Goal: Task Accomplishment & Management: Manage account settings

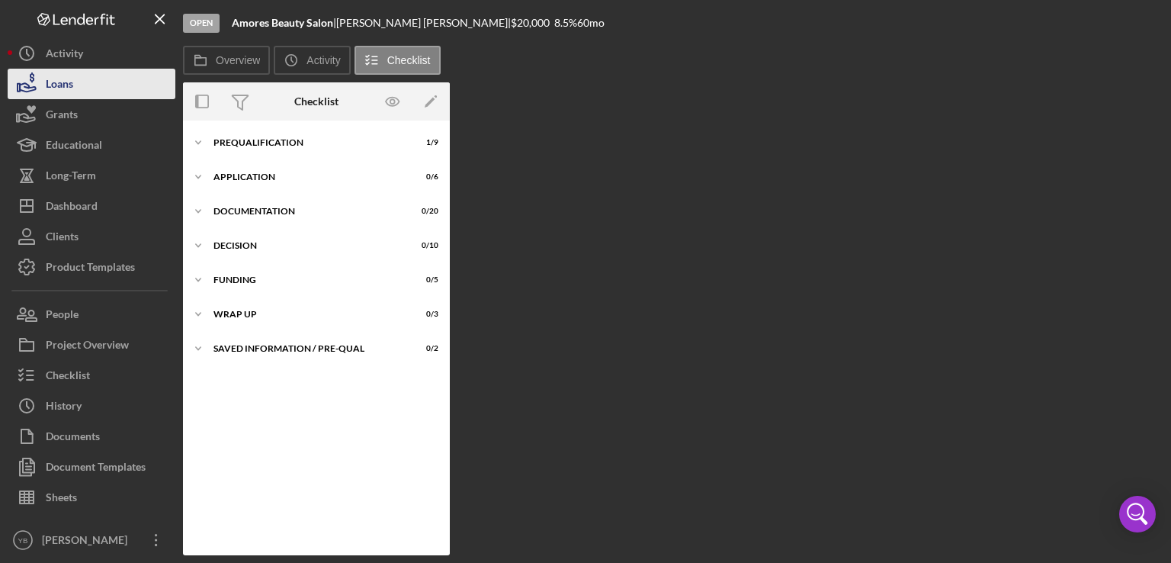
click at [73, 89] on button "Loans" at bounding box center [92, 84] width 168 height 30
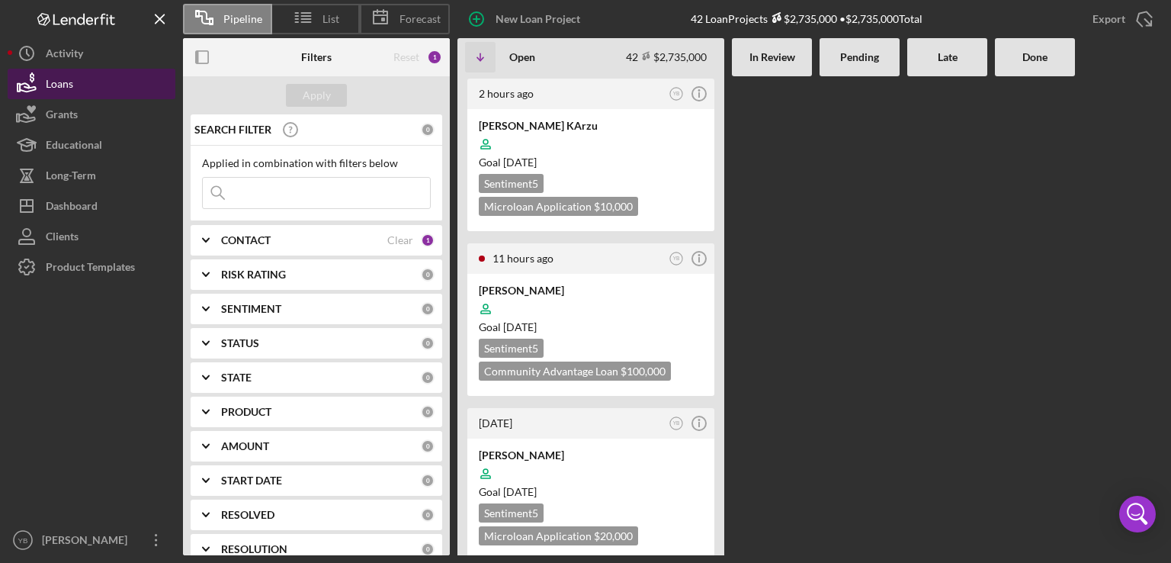
click at [73, 89] on button "Loans" at bounding box center [92, 84] width 168 height 30
click at [814, 246] on div "2 hours ago YB Icon/Info Keyla KArzu Goal 2 months from now Sentiment 5 Microlo…" at bounding box center [810, 315] width 706 height 479
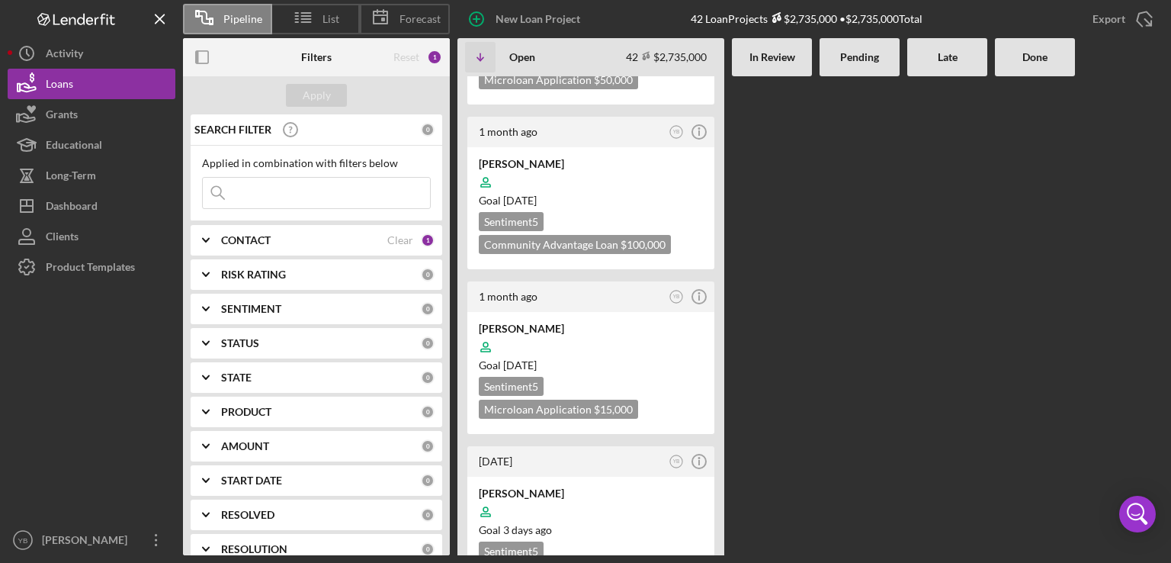
scroll to position [5764, 0]
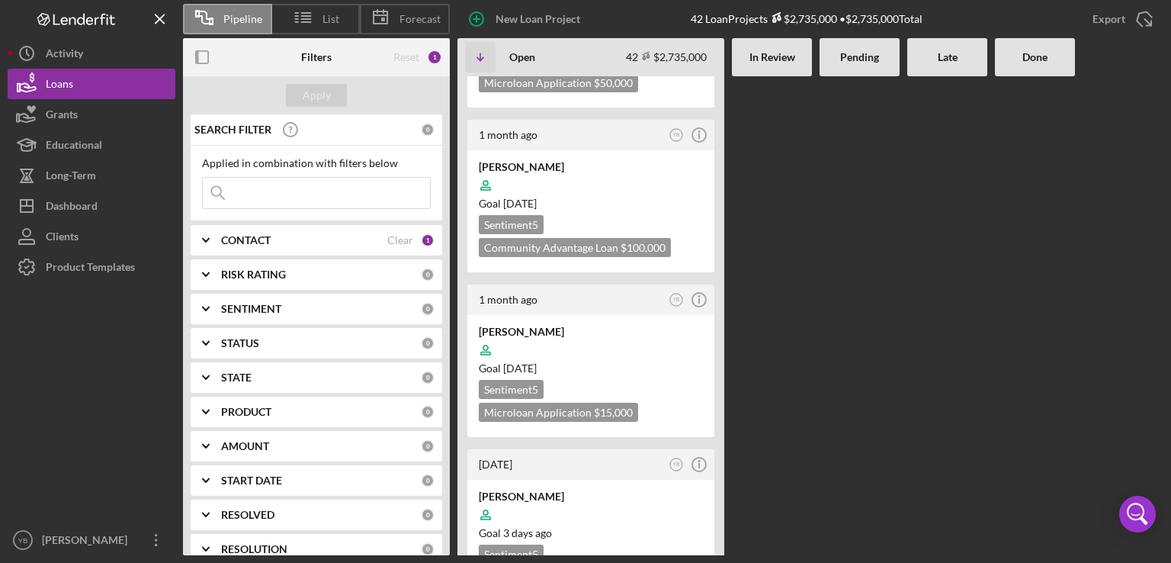
click at [258, 242] on b "CONTACT" at bounding box center [246, 240] width 50 height 12
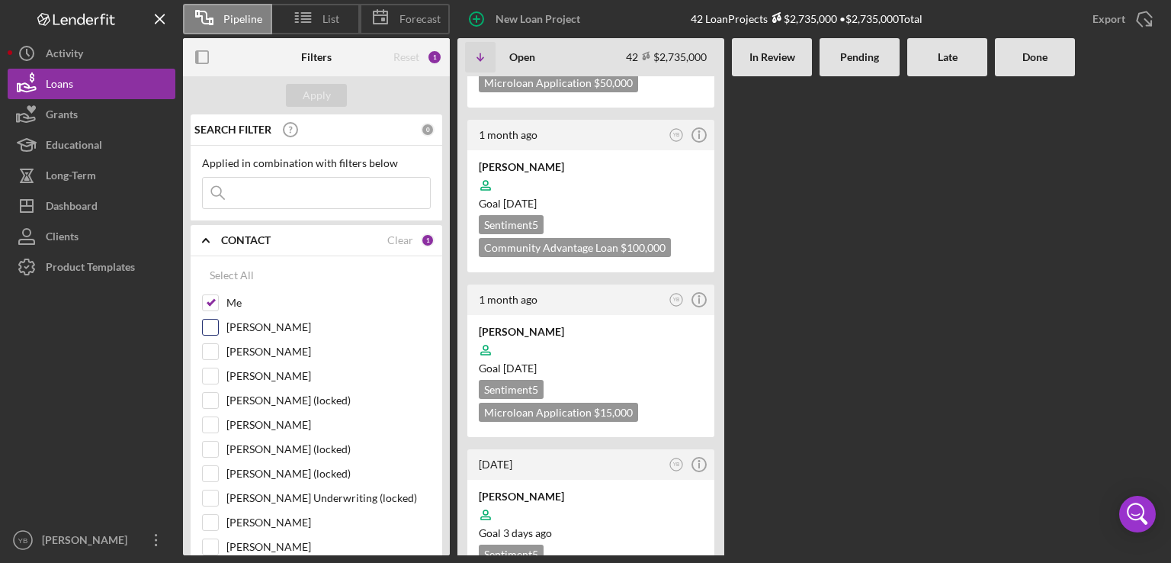
click at [210, 324] on input "Dale Owen" at bounding box center [210, 326] width 15 height 15
checkbox input "true"
click at [323, 92] on div "Apply" at bounding box center [317, 95] width 28 height 23
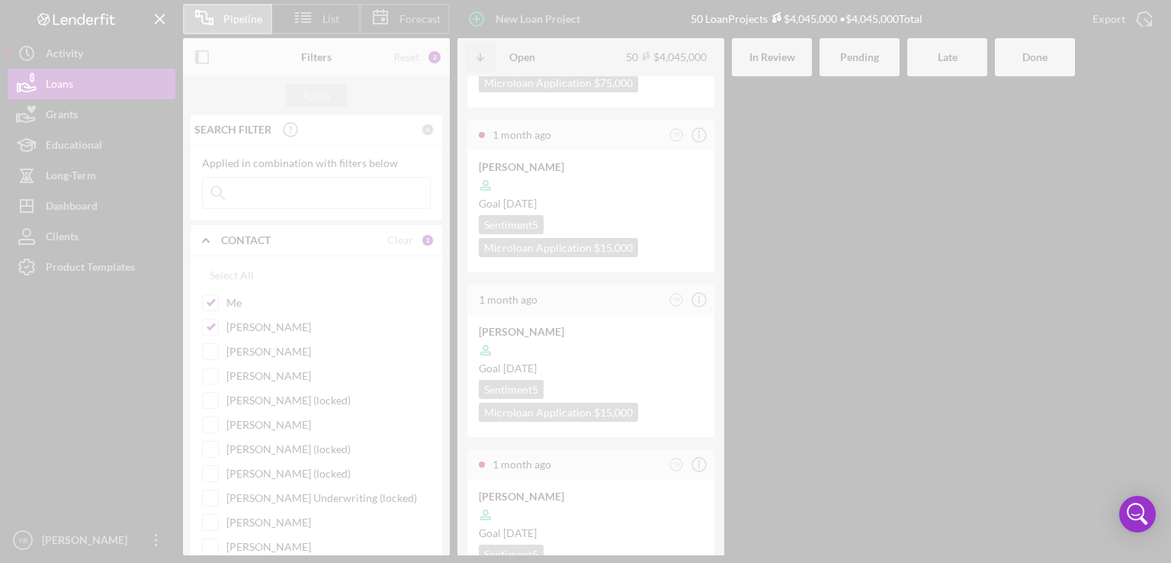
scroll to position [6527, 0]
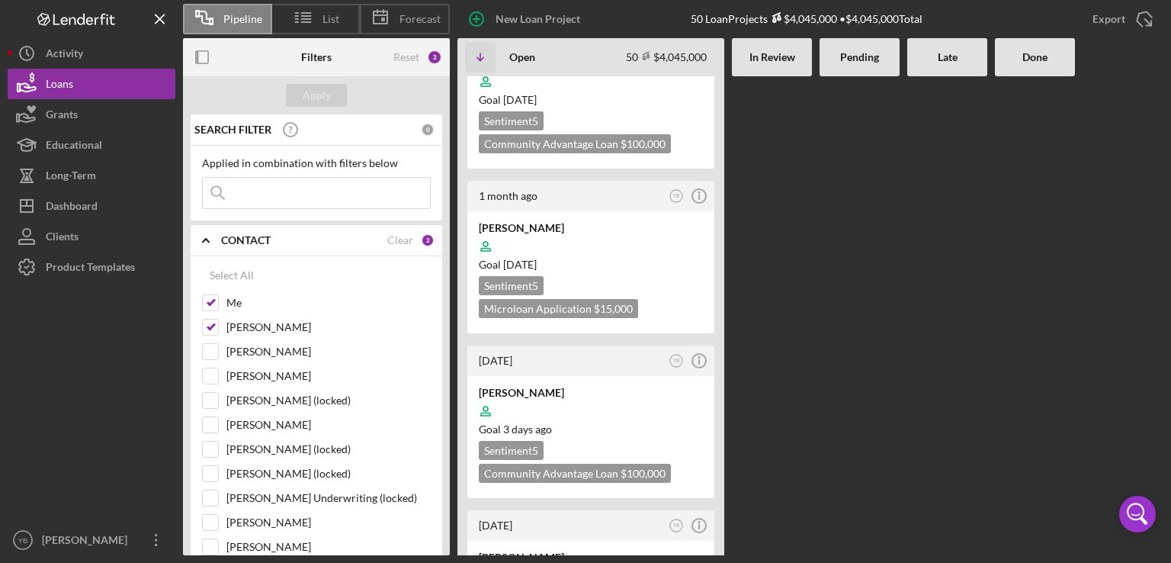
click at [885, 217] on div "2 hours ago YB Icon/Info Keyla KArzu Goal 2 months from now Sentiment 5 Microlo…" at bounding box center [810, 315] width 706 height 479
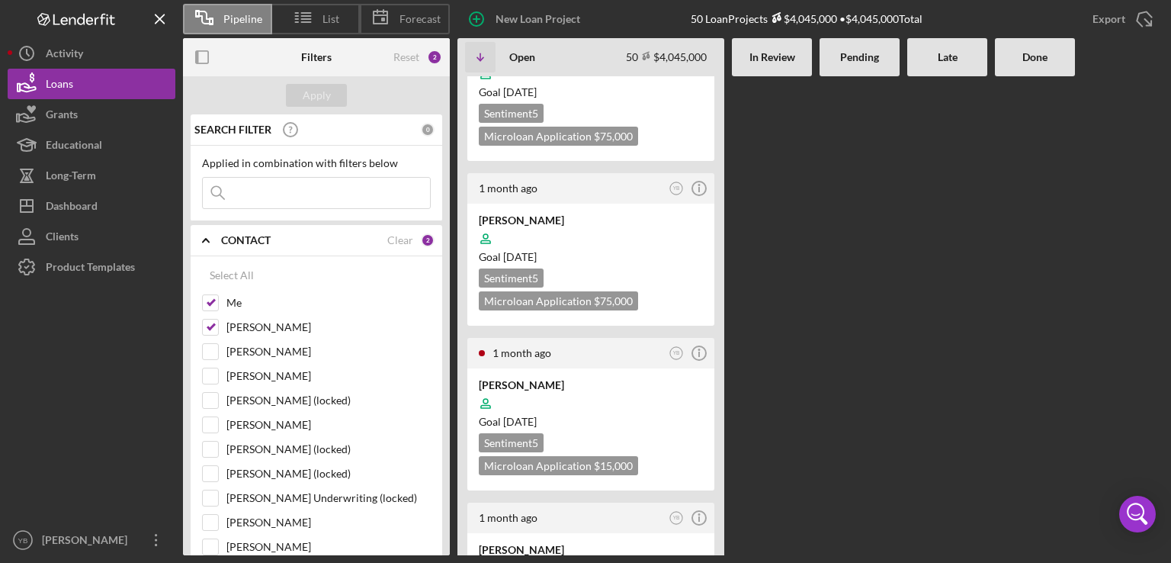
scroll to position [5551, 0]
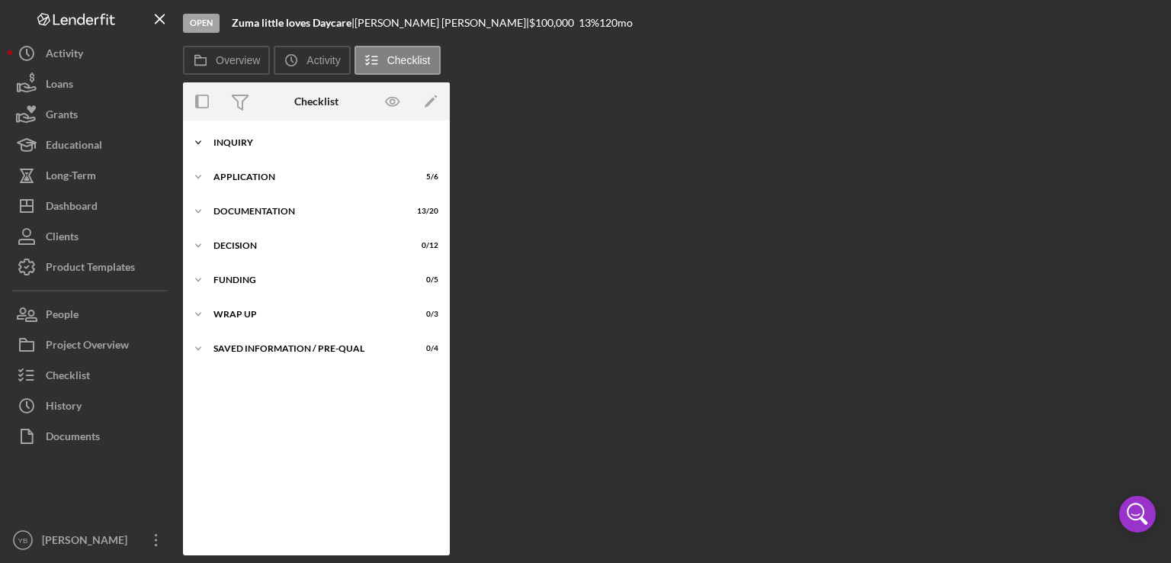
click at [242, 143] on div "Inquiry" at bounding box center [321, 142] width 217 height 9
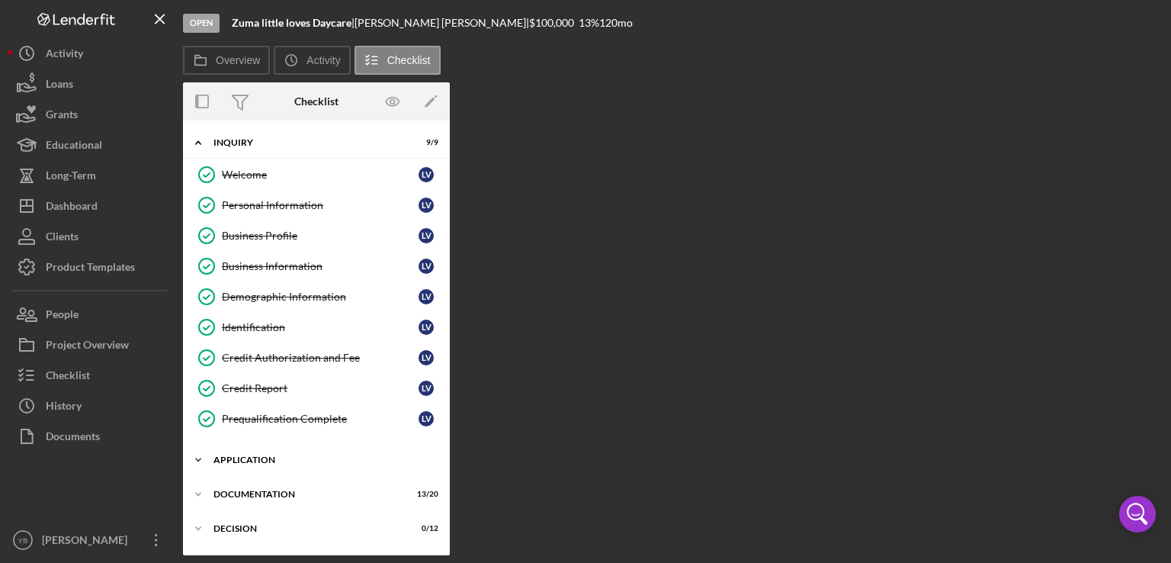
click at [270, 455] on div "Application" at bounding box center [321, 459] width 217 height 9
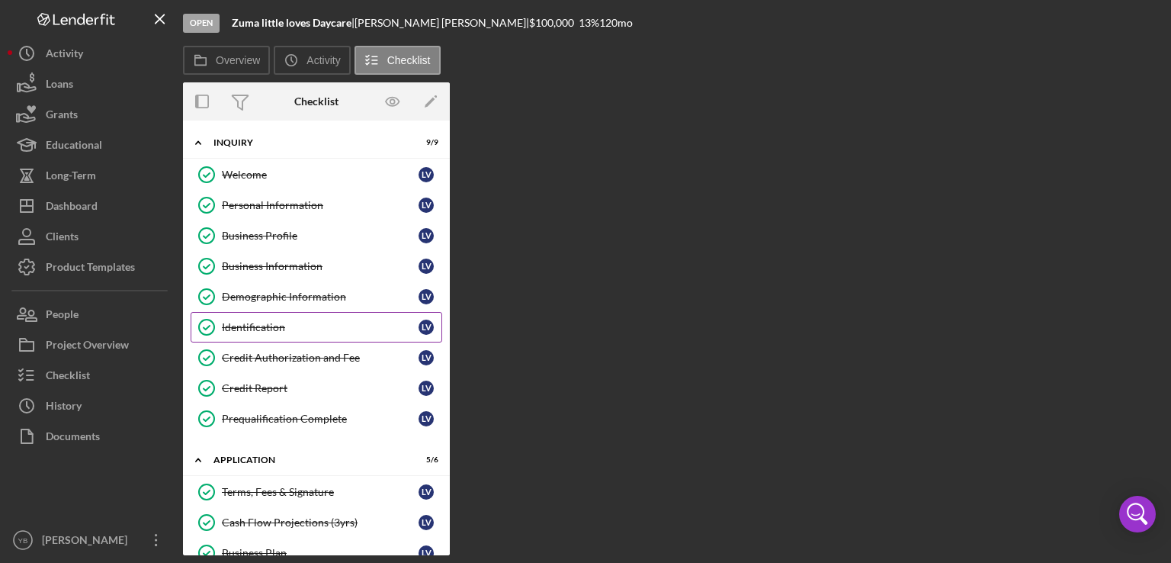
click at [256, 330] on div "Identification" at bounding box center [320, 327] width 197 height 12
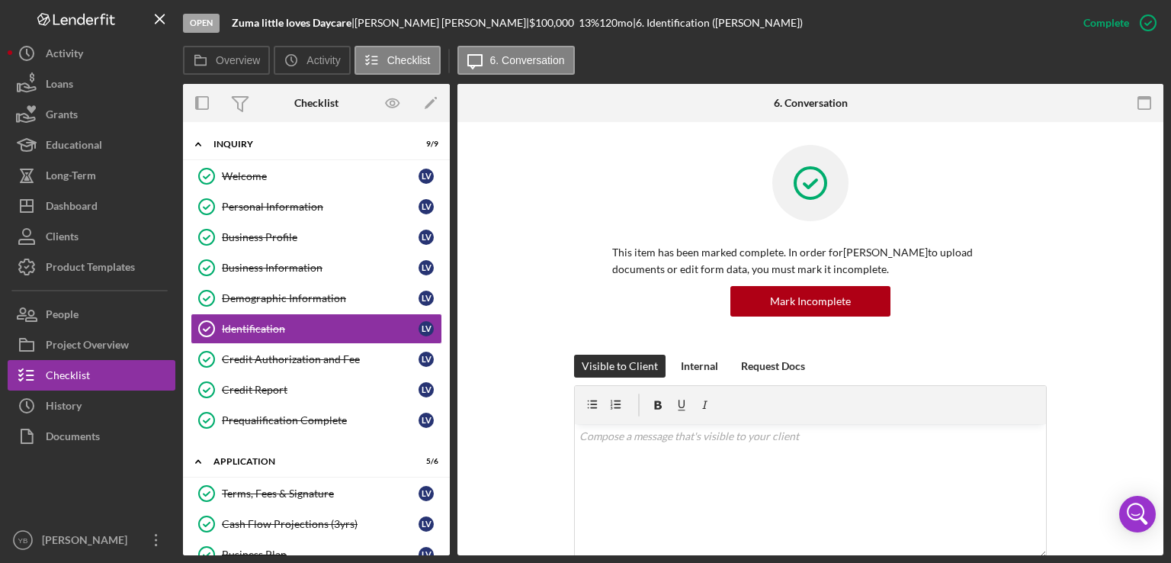
click at [1095, 343] on div "This item has been marked complete. In order for Lillian Vasquez to upload docu…" at bounding box center [810, 250] width 660 height 210
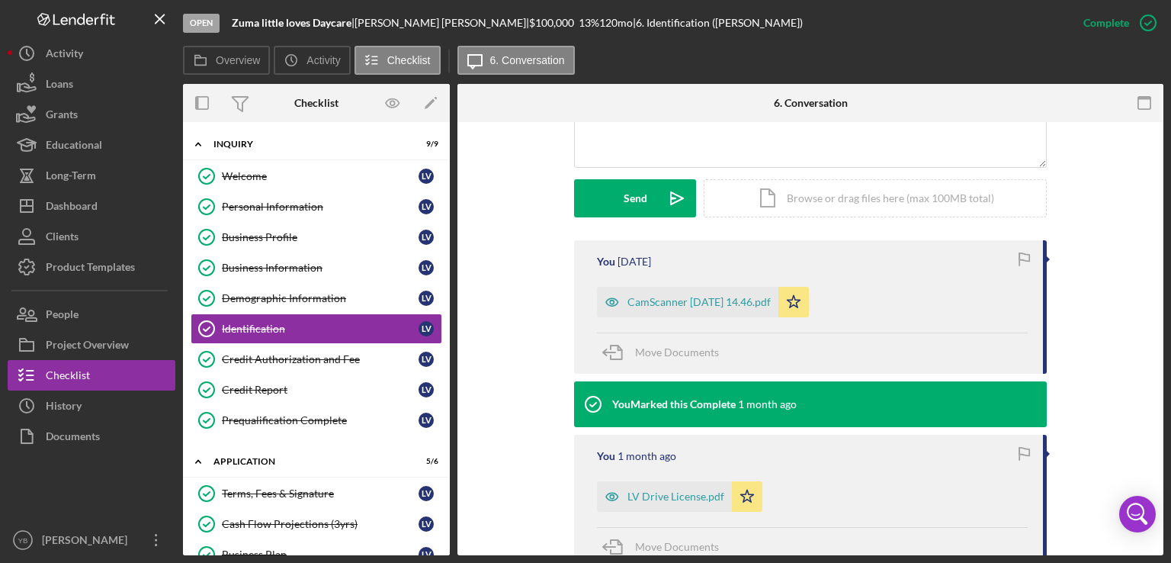
scroll to position [396, 0]
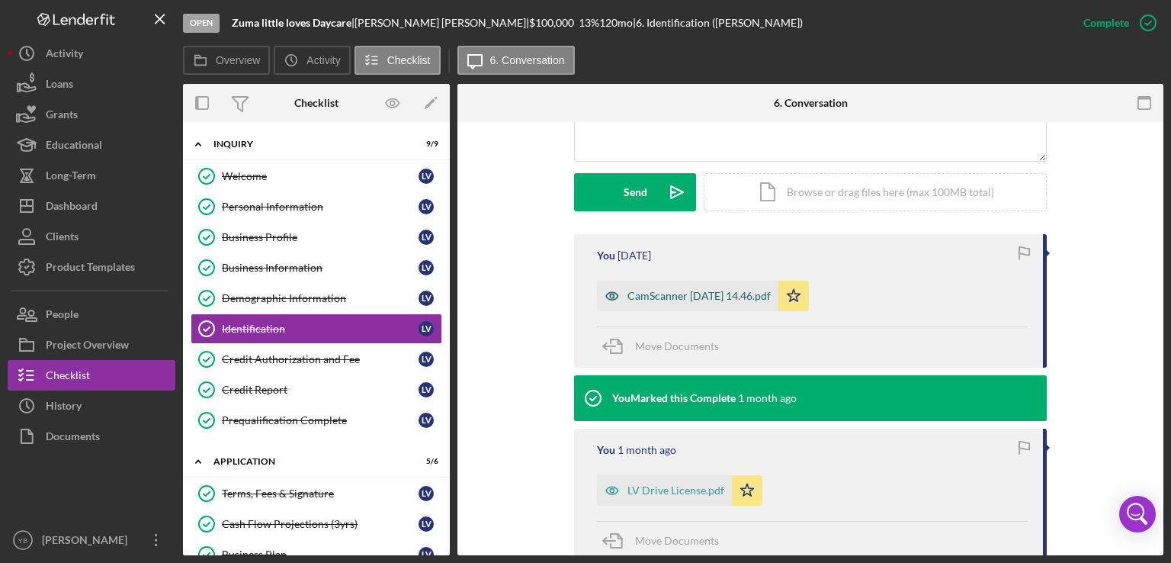
click at [722, 290] on div "CamScanner 04-10-2025 14.46.pdf" at bounding box center [699, 296] width 143 height 12
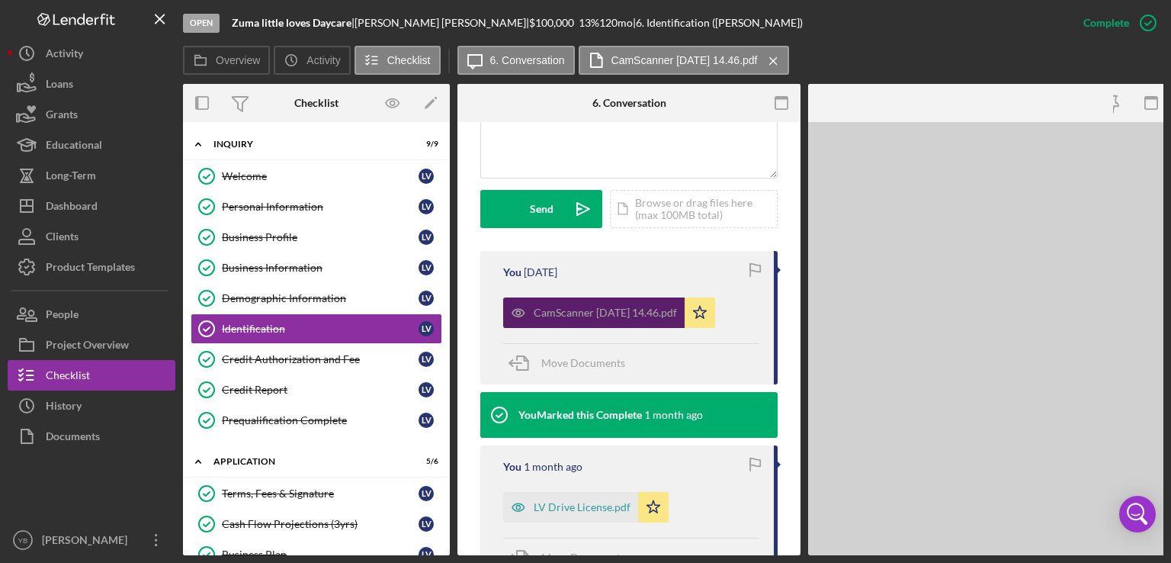
scroll to position [413, 0]
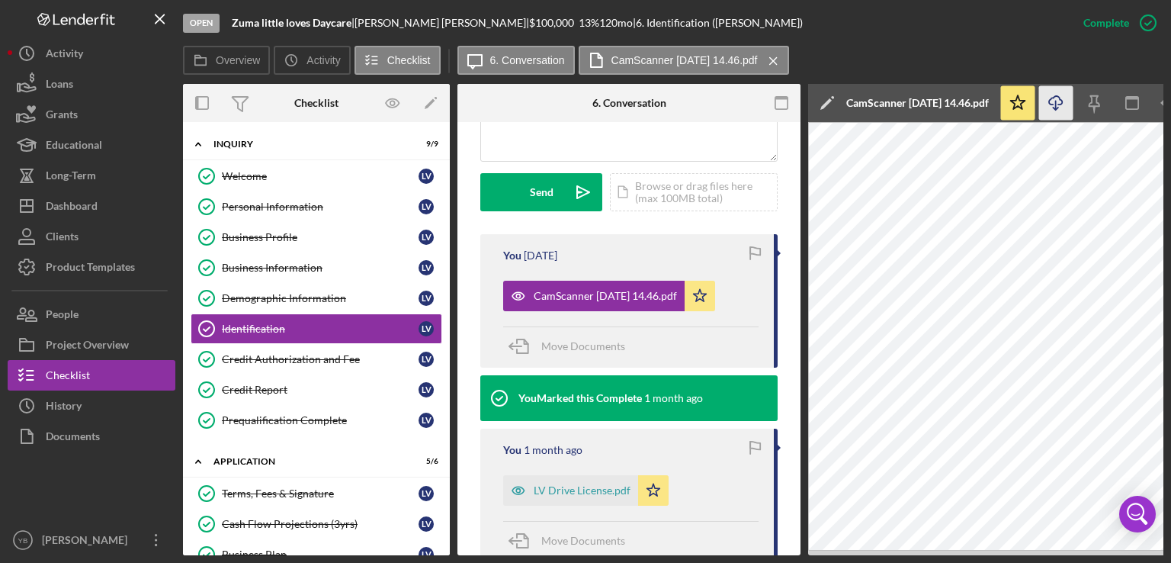
click at [1056, 101] on line "button" at bounding box center [1056, 105] width 0 height 8
click at [557, 495] on div "LV Drive License.pdf" at bounding box center [582, 490] width 97 height 12
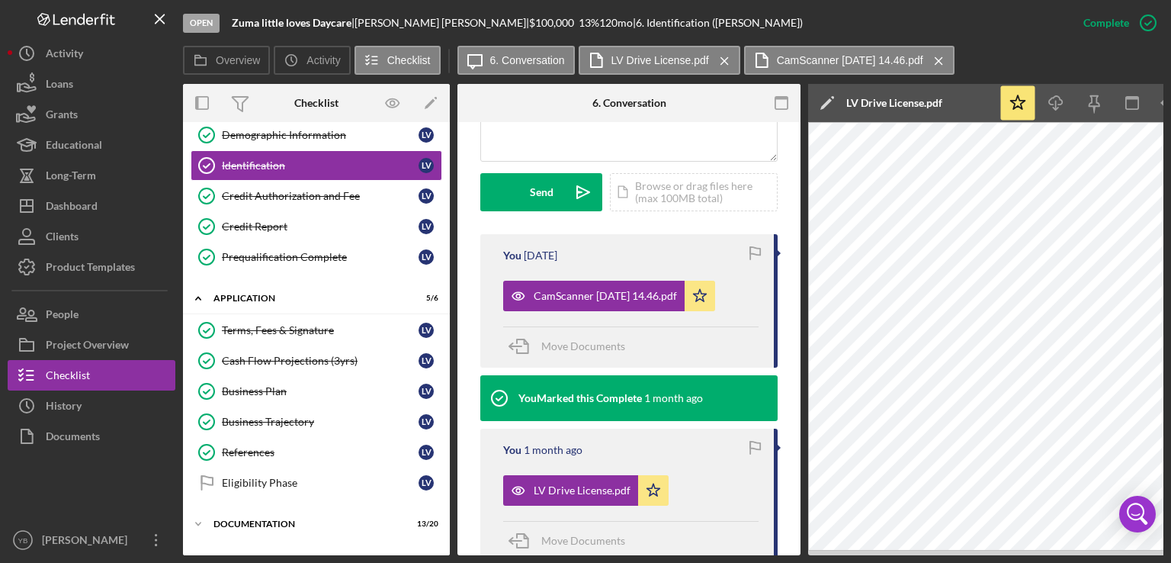
scroll to position [292, 0]
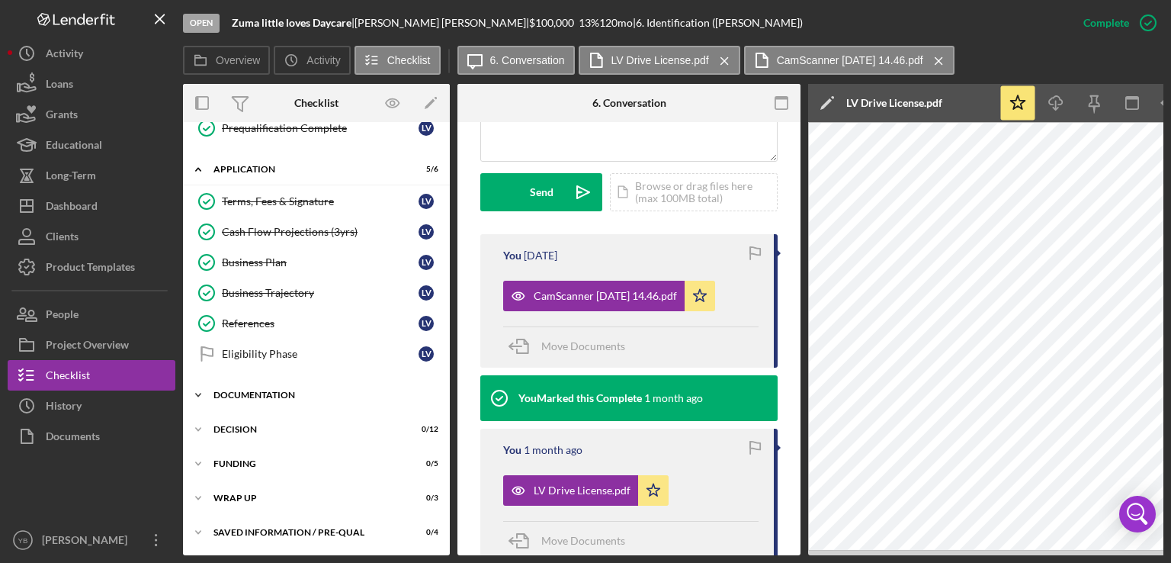
click at [247, 393] on div "Documentation" at bounding box center [321, 394] width 217 height 9
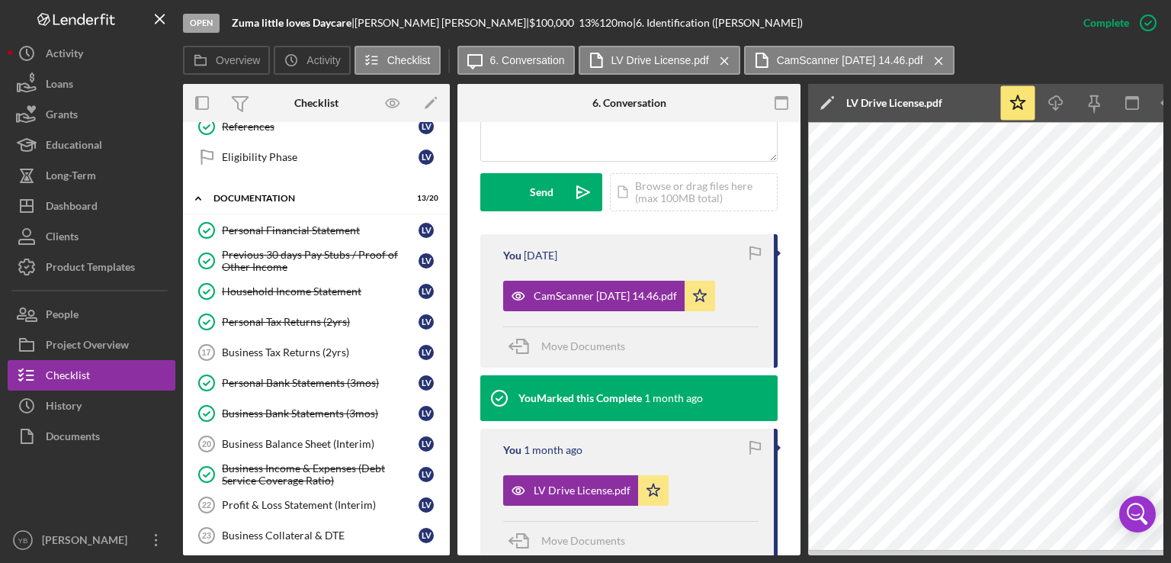
scroll to position [493, 0]
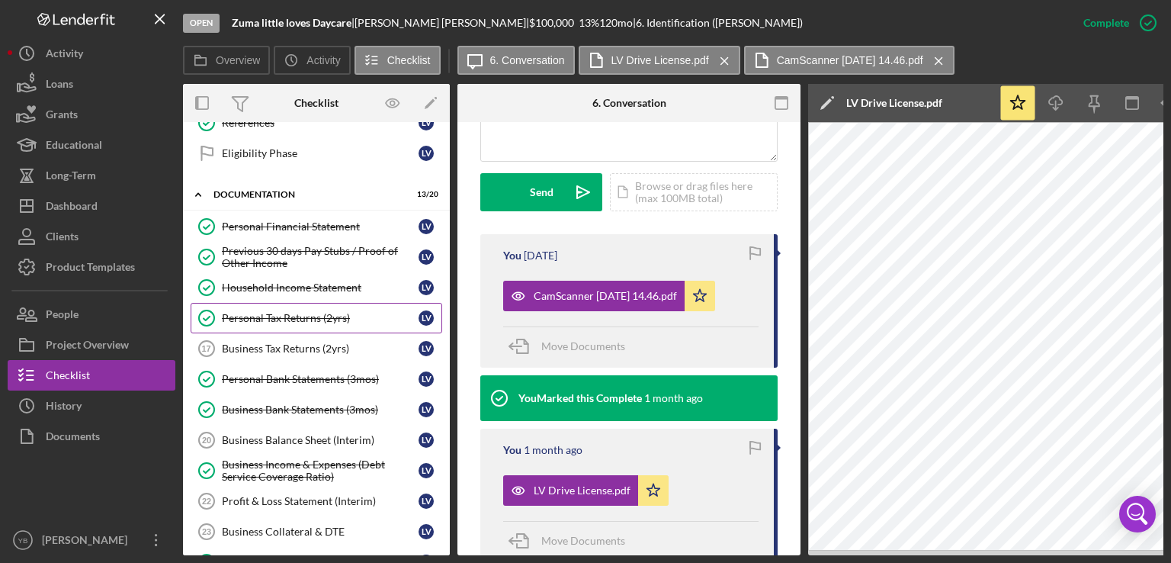
click at [293, 312] on div "Personal Tax Returns (2yrs)" at bounding box center [320, 318] width 197 height 12
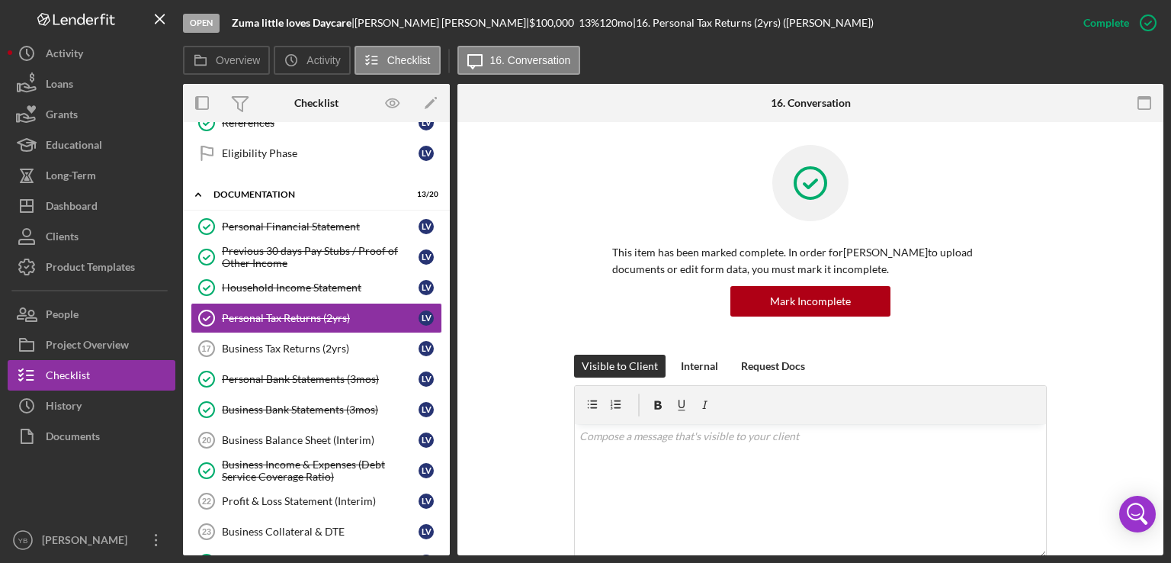
click at [1053, 333] on div "This item has been marked complete. In order for Lillian Vasquez to upload docu…" at bounding box center [810, 250] width 660 height 210
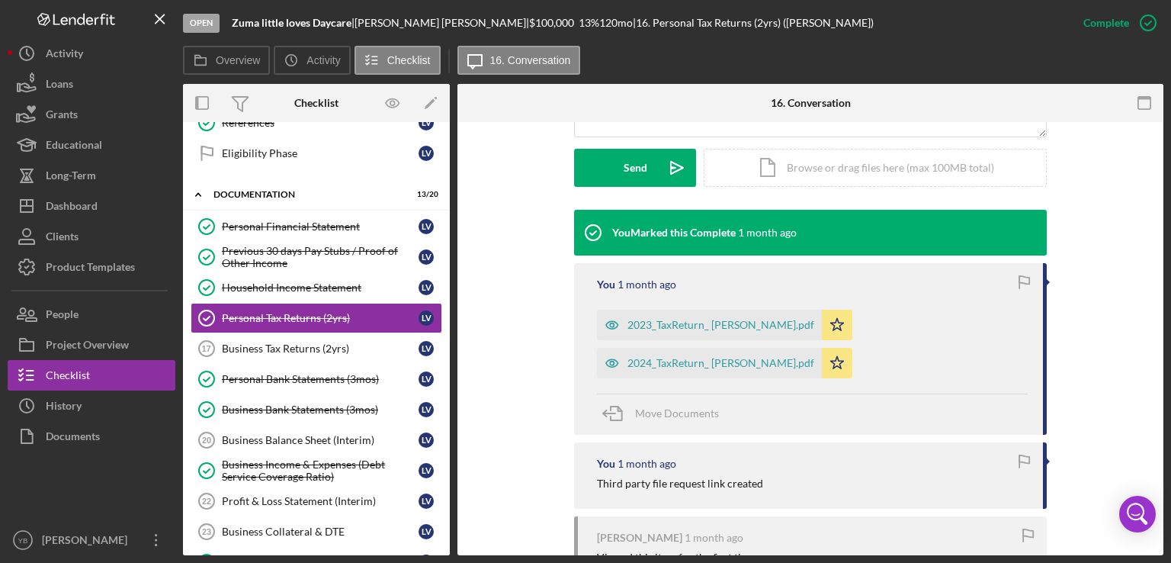
scroll to position [427, 0]
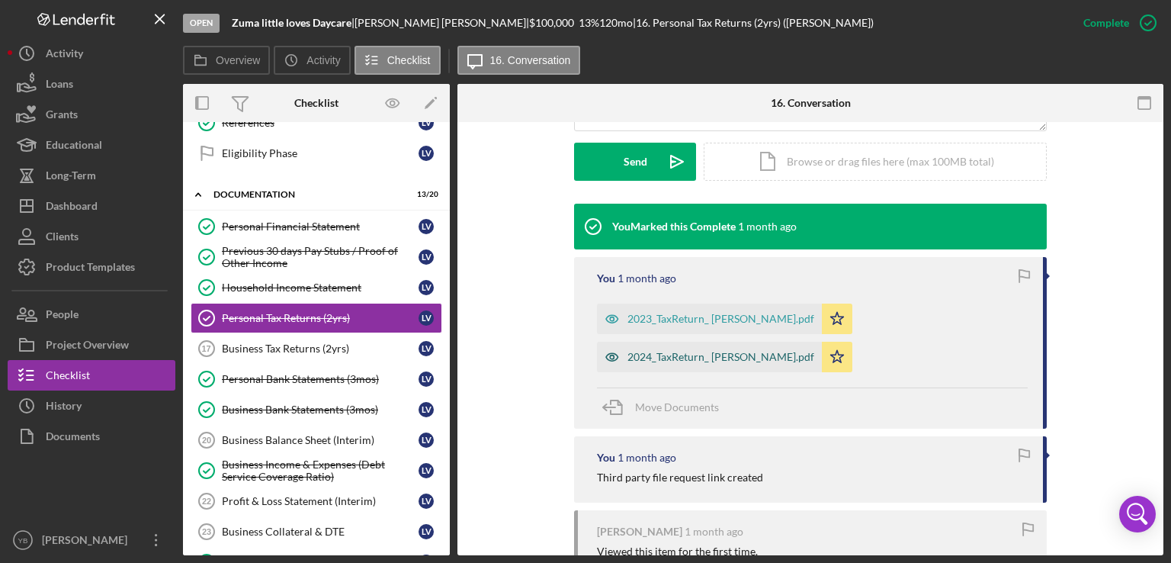
click at [729, 361] on div "2024_TaxReturn_ Lillian Vasquez.pdf" at bounding box center [721, 357] width 187 height 12
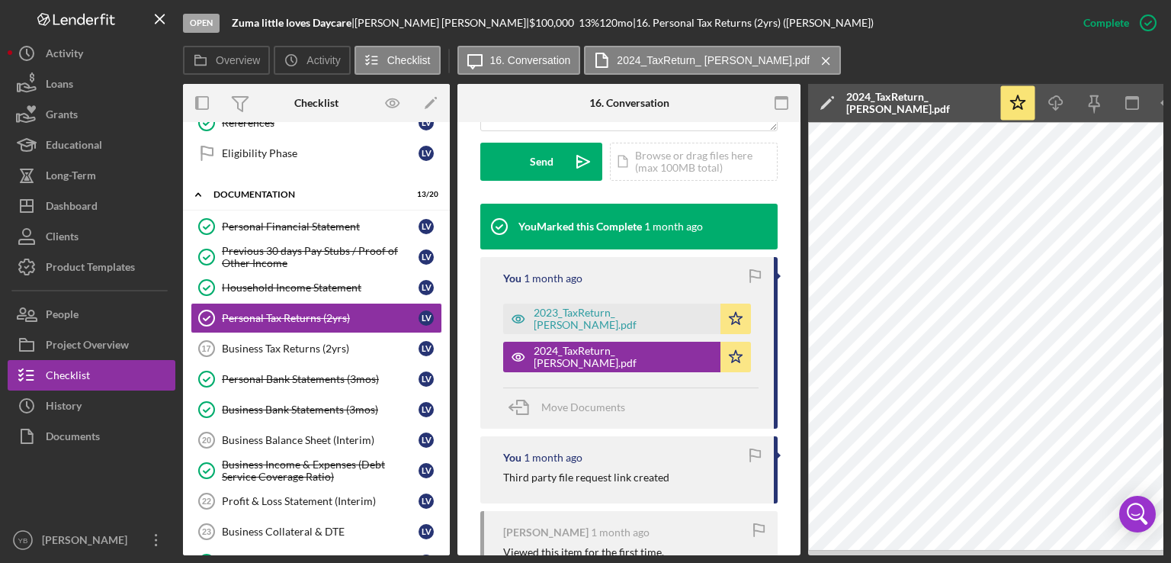
scroll to position [0, 101]
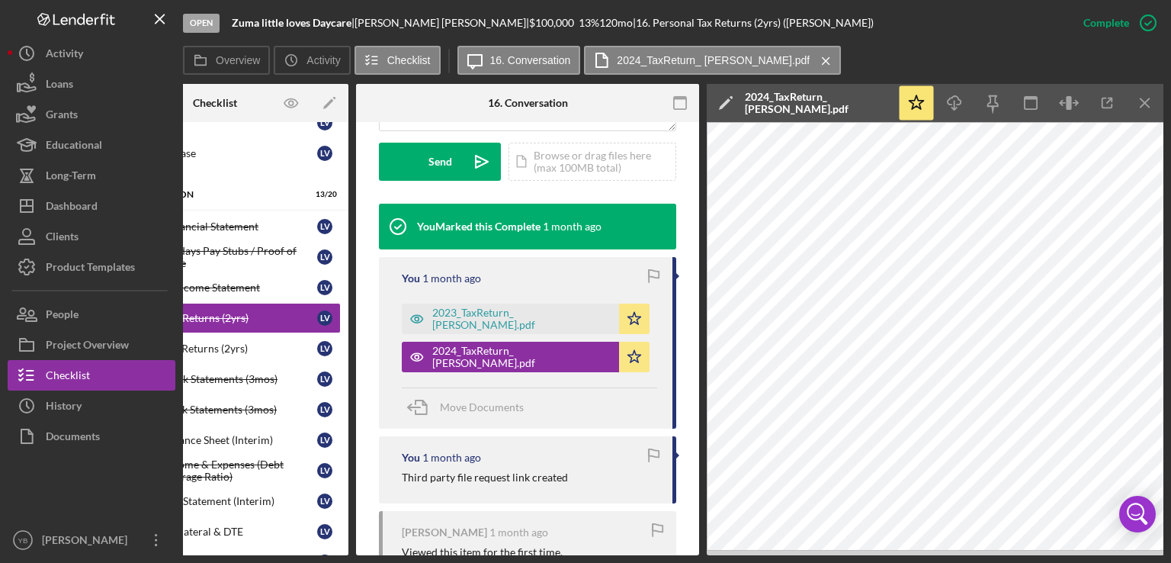
drag, startPoint x: 292, startPoint y: 549, endPoint x: 122, endPoint y: 512, distance: 173.9
click at [122, 512] on div "Open Zuma little loves Daycare | Lillian Vasquez | $100,000 $100,000 13 % 120 m…" at bounding box center [586, 277] width 1156 height 555
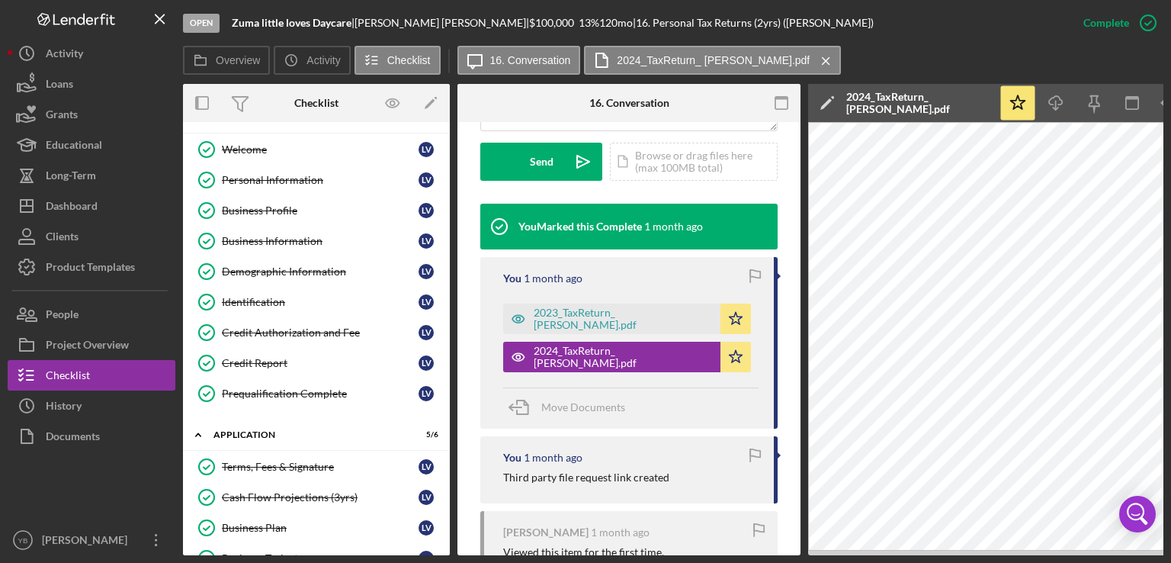
scroll to position [0, 0]
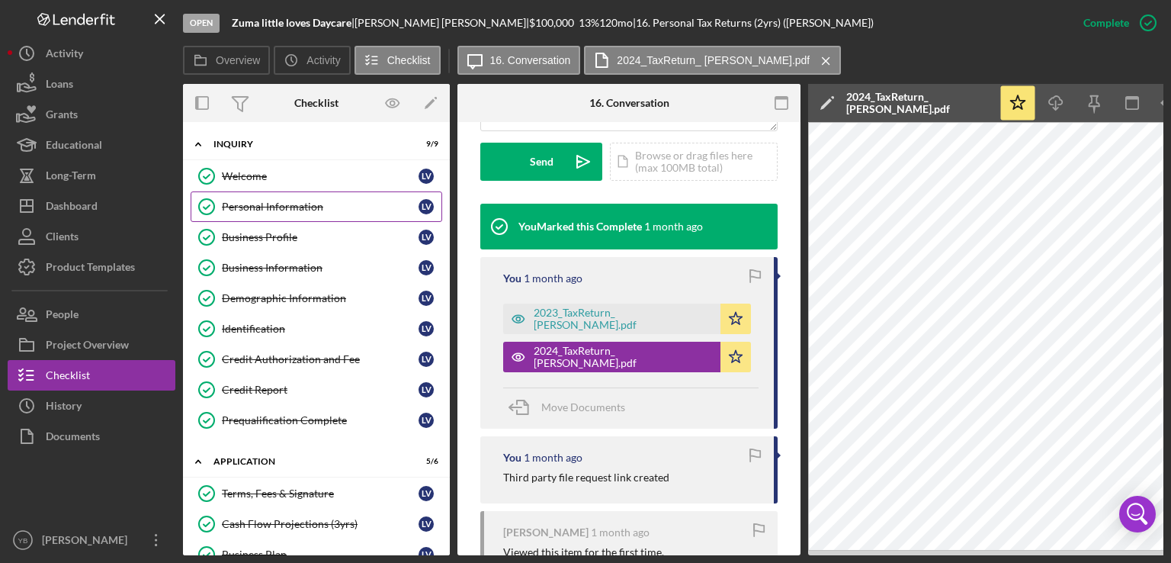
click at [298, 201] on div "Personal Information" at bounding box center [320, 207] width 197 height 12
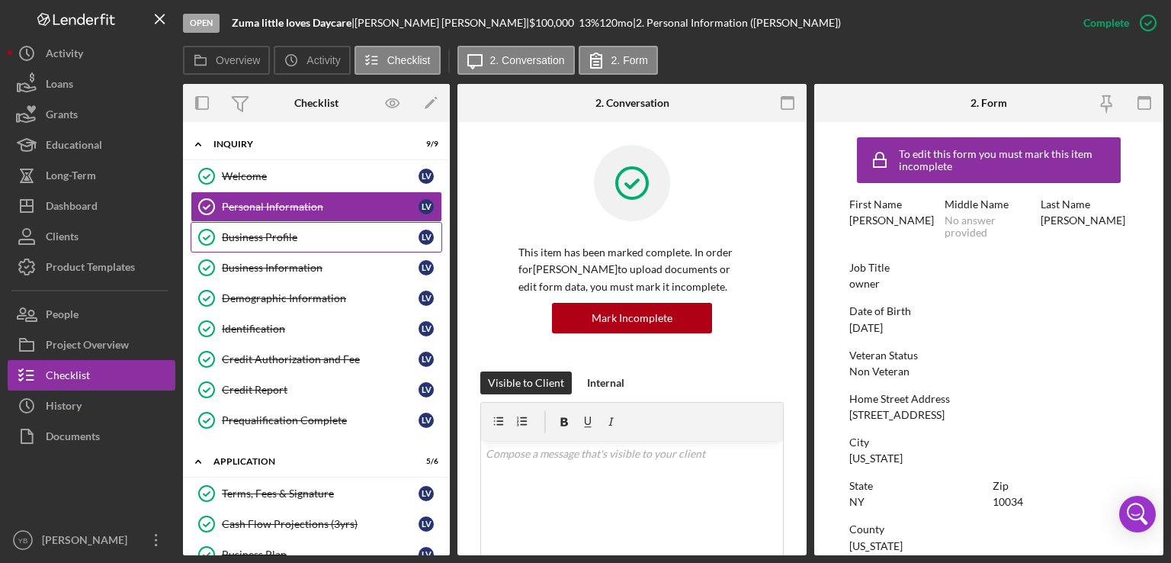
click at [279, 234] on div "Business Profile" at bounding box center [320, 237] width 197 height 12
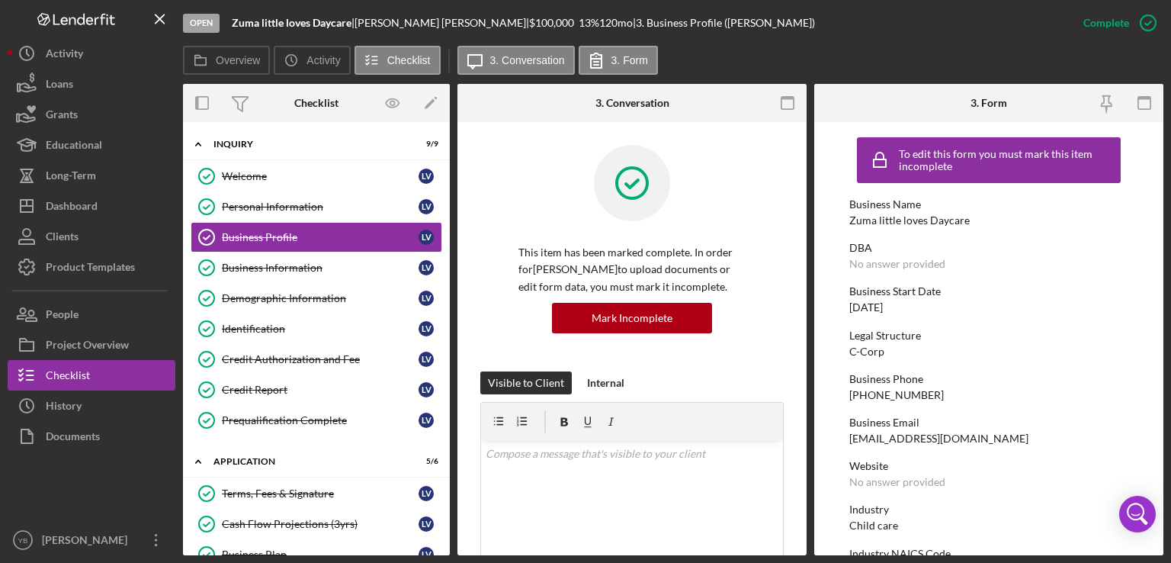
click at [997, 309] on div "Business Start Date 10/06/2024" at bounding box center [988, 299] width 279 height 28
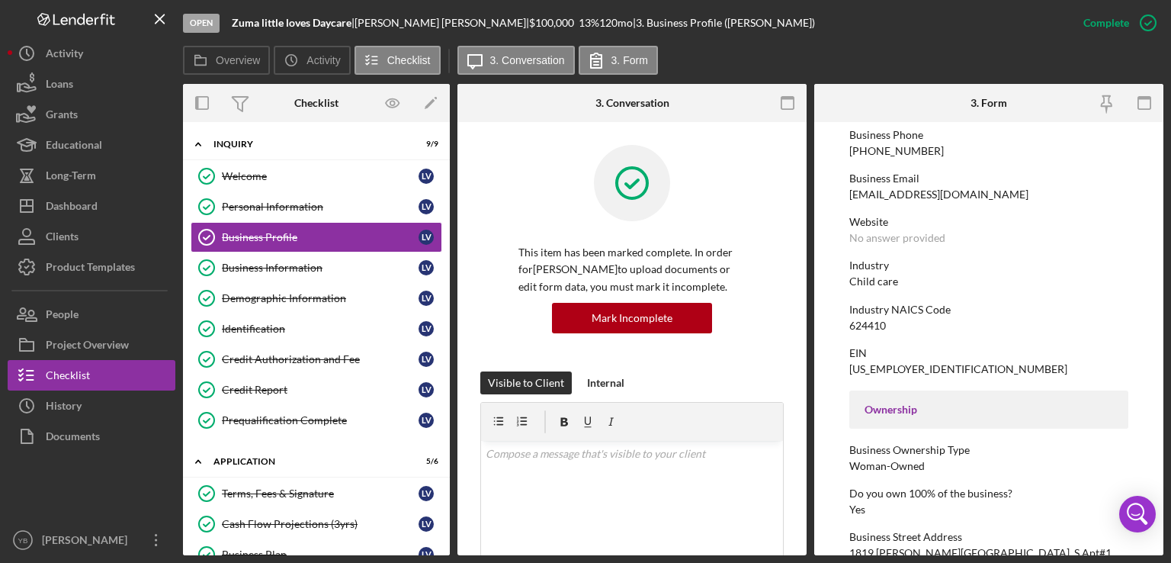
scroll to position [274, 0]
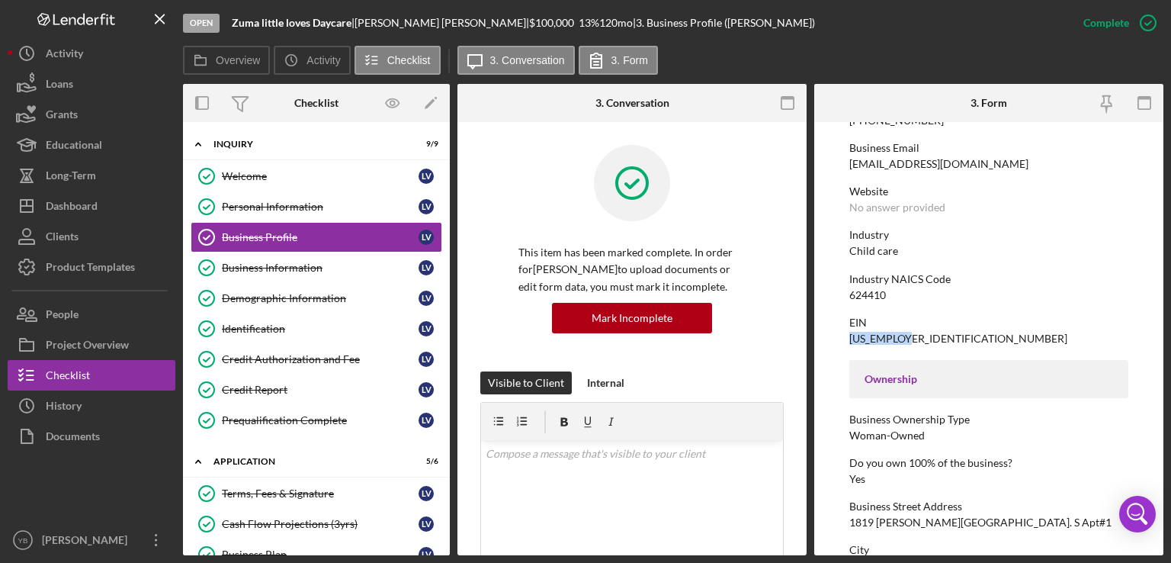
drag, startPoint x: 849, startPoint y: 336, endPoint x: 912, endPoint y: 334, distance: 63.3
click at [912, 334] on div "EIN 33-1345438" at bounding box center [988, 330] width 279 height 28
copy div "33-1345438"
click at [1016, 281] on div "Industry NAICS Code" at bounding box center [988, 279] width 279 height 12
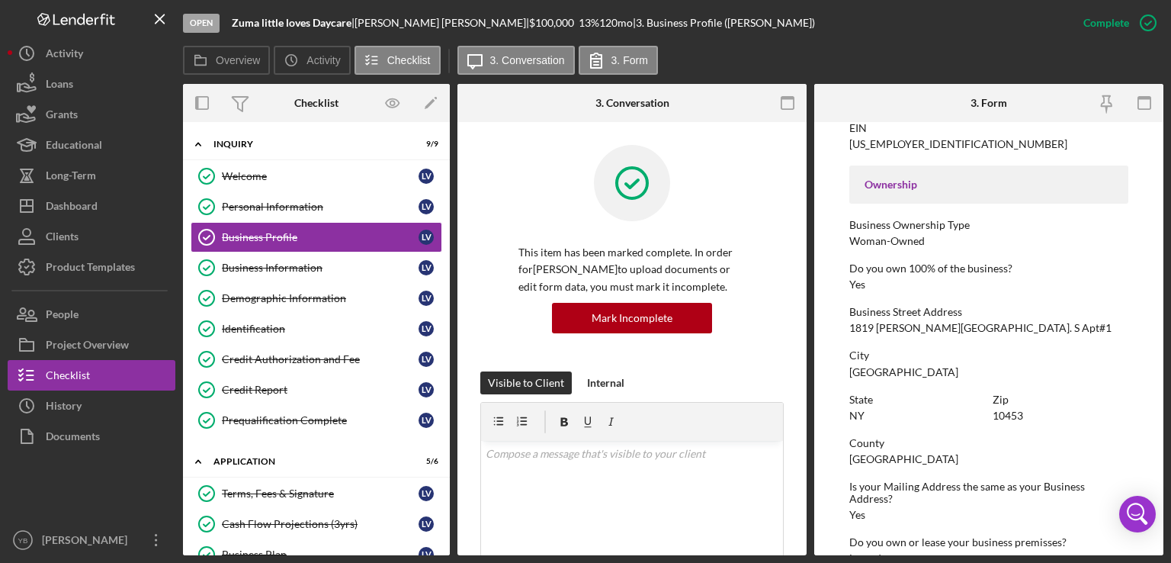
scroll to position [518, 0]
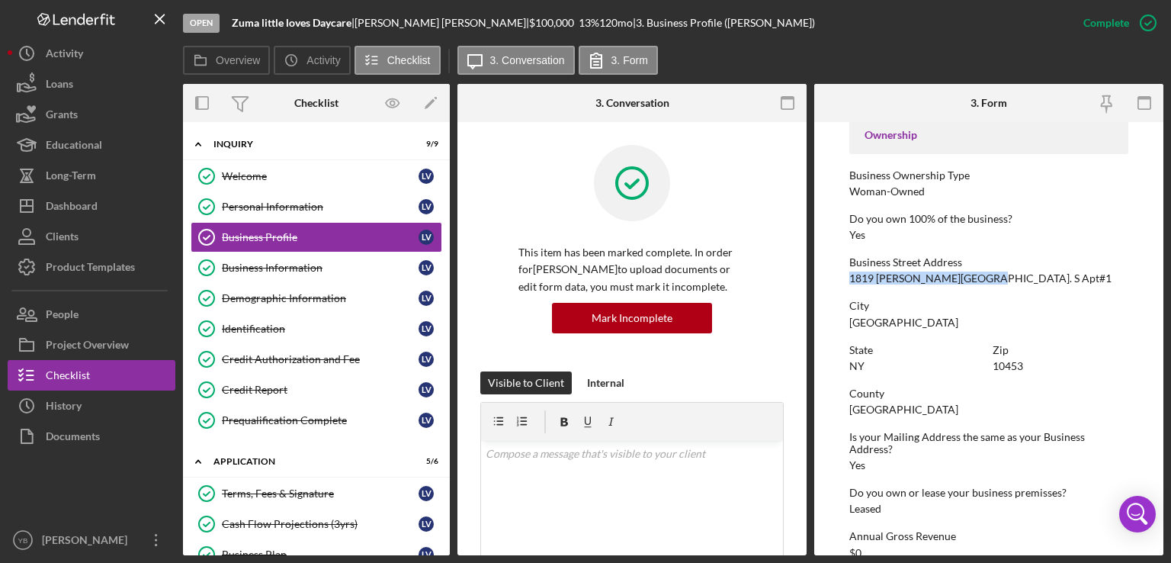
drag, startPoint x: 849, startPoint y: 278, endPoint x: 990, endPoint y: 270, distance: 142.1
click at [990, 270] on div "Business Street Address 1819 Andrews Ave. S Apt#1" at bounding box center [988, 270] width 279 height 28
copy div "1819 Andrews Ave. S Apt#1"
click at [1119, 273] on div "Business Street Address 1819 Andrews Ave. S Apt#1" at bounding box center [988, 270] width 279 height 28
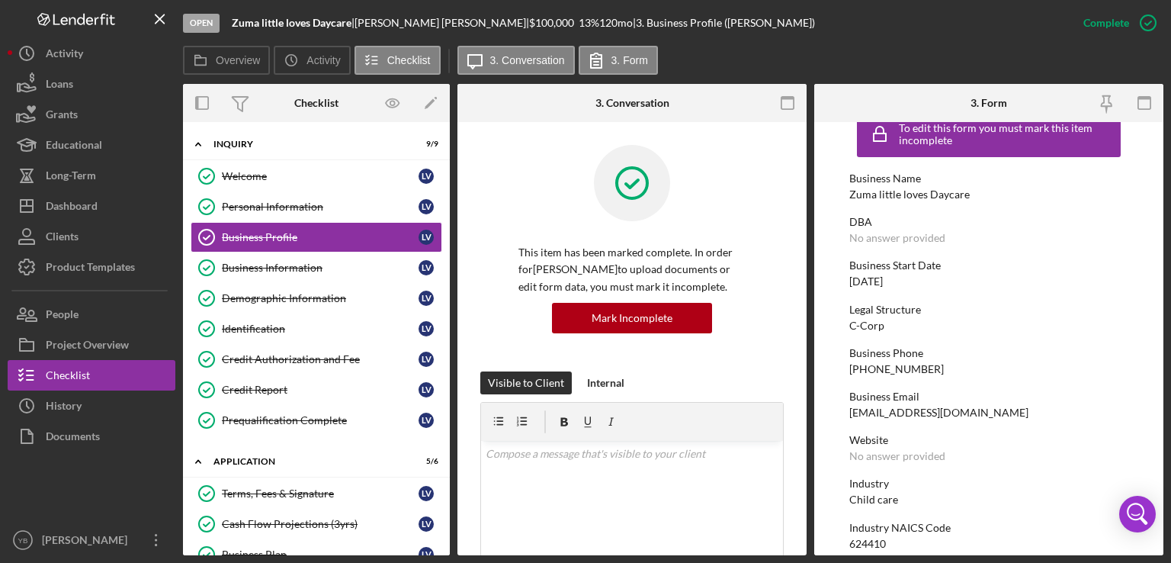
scroll to position [0, 0]
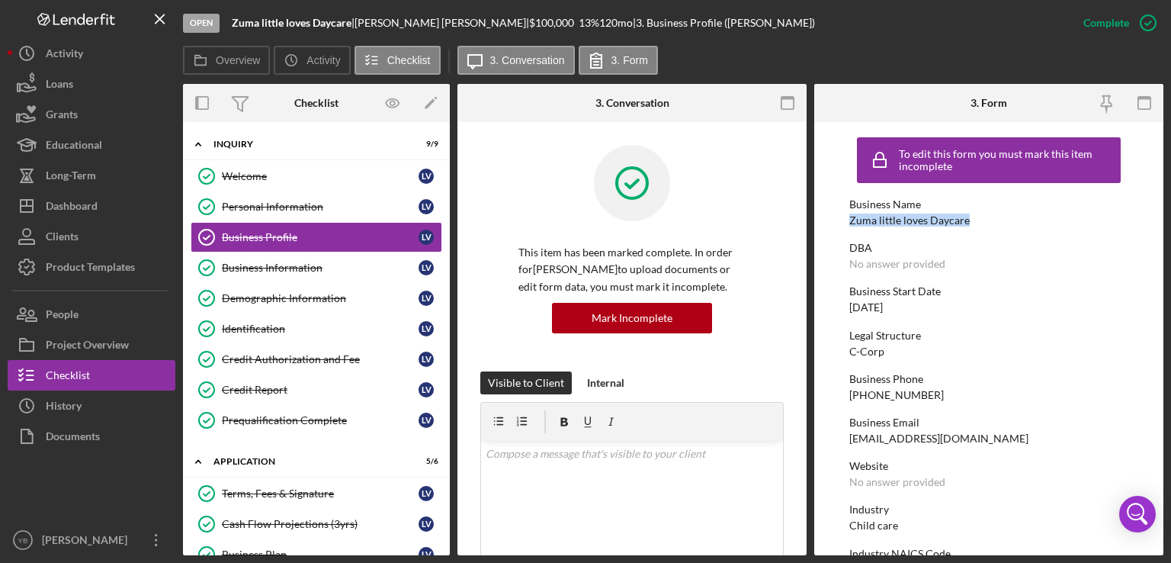
drag, startPoint x: 849, startPoint y: 217, endPoint x: 973, endPoint y: 213, distance: 123.6
click at [973, 213] on div "Business Name Zuma little loves Daycare" at bounding box center [988, 212] width 279 height 28
copy div "Zuma little loves Daycare"
drag, startPoint x: 852, startPoint y: 309, endPoint x: 908, endPoint y: 309, distance: 56.4
click at [908, 309] on div "Business Start Date 10/06/2024" at bounding box center [988, 299] width 279 height 28
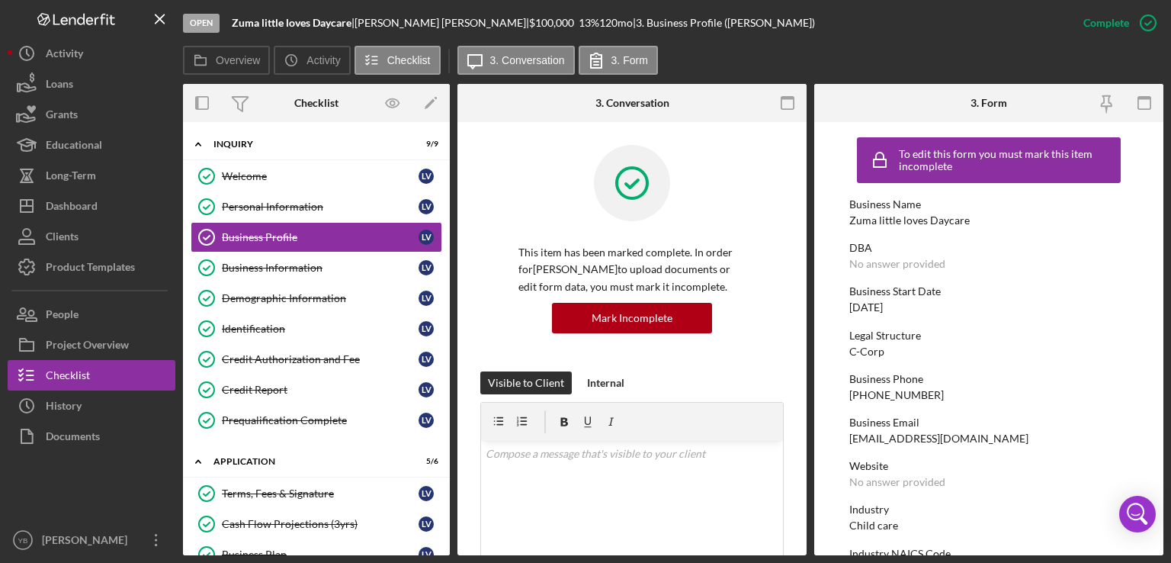
drag, startPoint x: 849, startPoint y: 306, endPoint x: 927, endPoint y: 312, distance: 78.8
click at [927, 312] on div "Business Start Date 10/06/2024" at bounding box center [988, 299] width 279 height 28
copy div "10/06/2024"
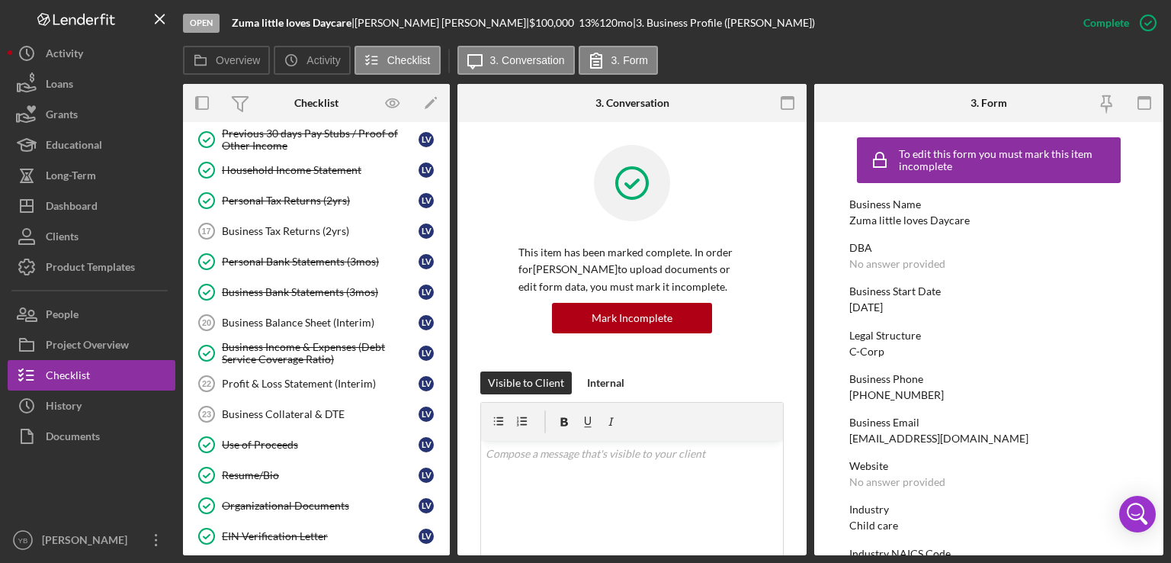
scroll to position [613, 0]
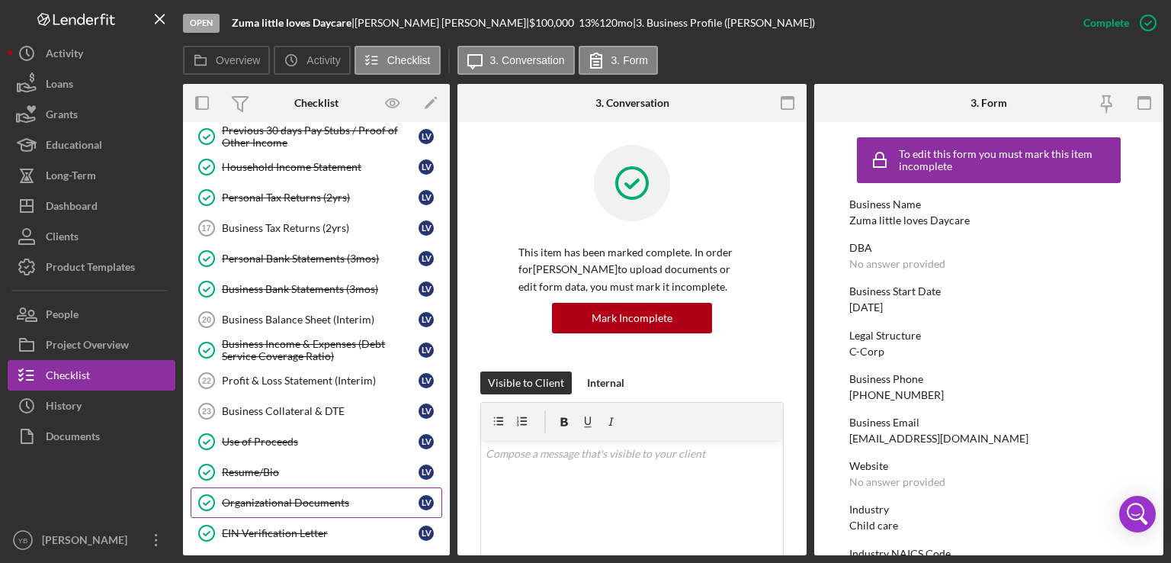
click at [319, 500] on link "Organizational Documents Organizational Documents L V" at bounding box center [317, 502] width 252 height 30
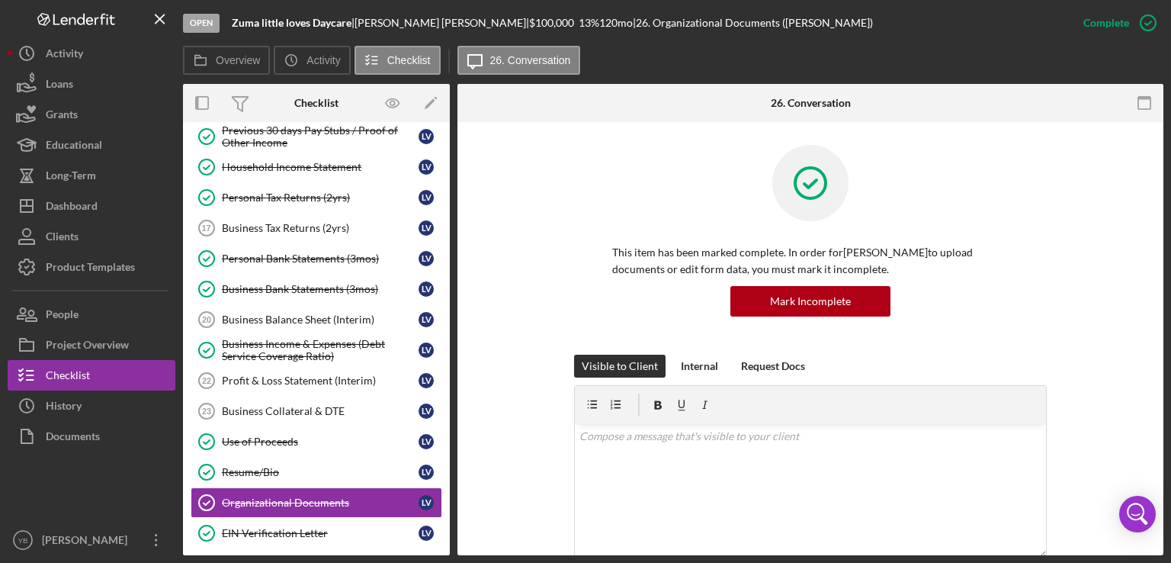
click at [1089, 239] on div "This item has been marked complete. In order for Lillian Vasquez to upload docu…" at bounding box center [810, 250] width 660 height 210
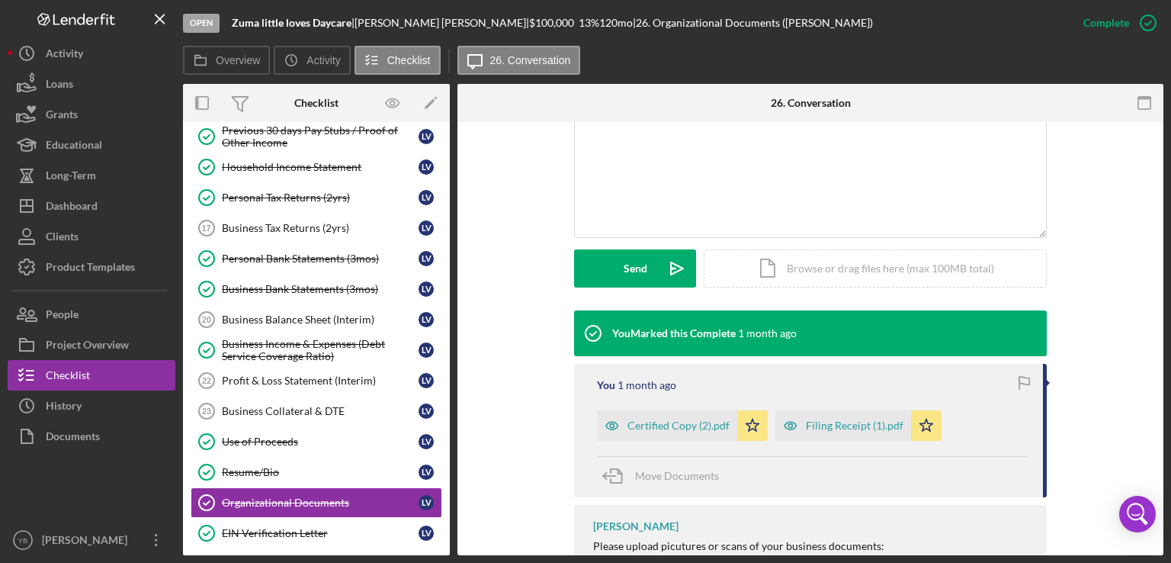
scroll to position [366, 0]
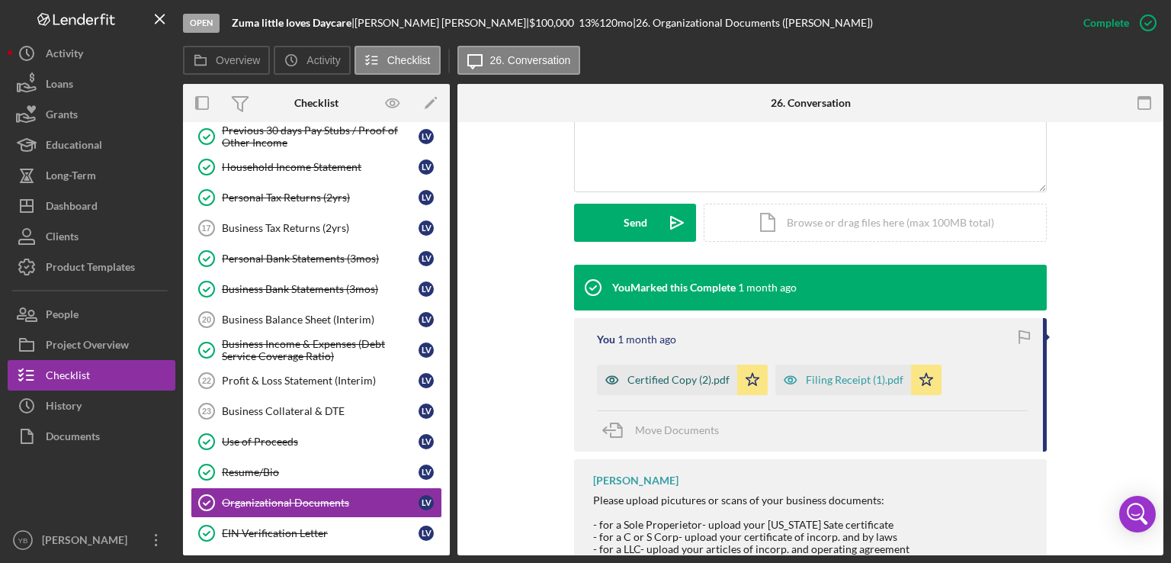
click at [677, 382] on div "Certified Copy (2).pdf" at bounding box center [679, 380] width 102 height 12
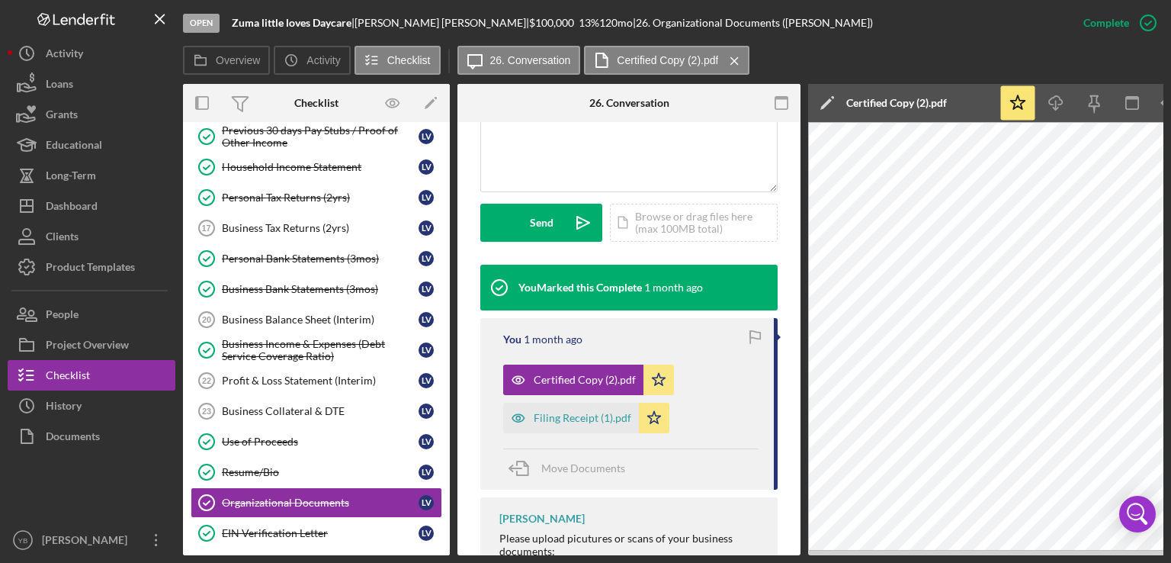
scroll to position [0, 101]
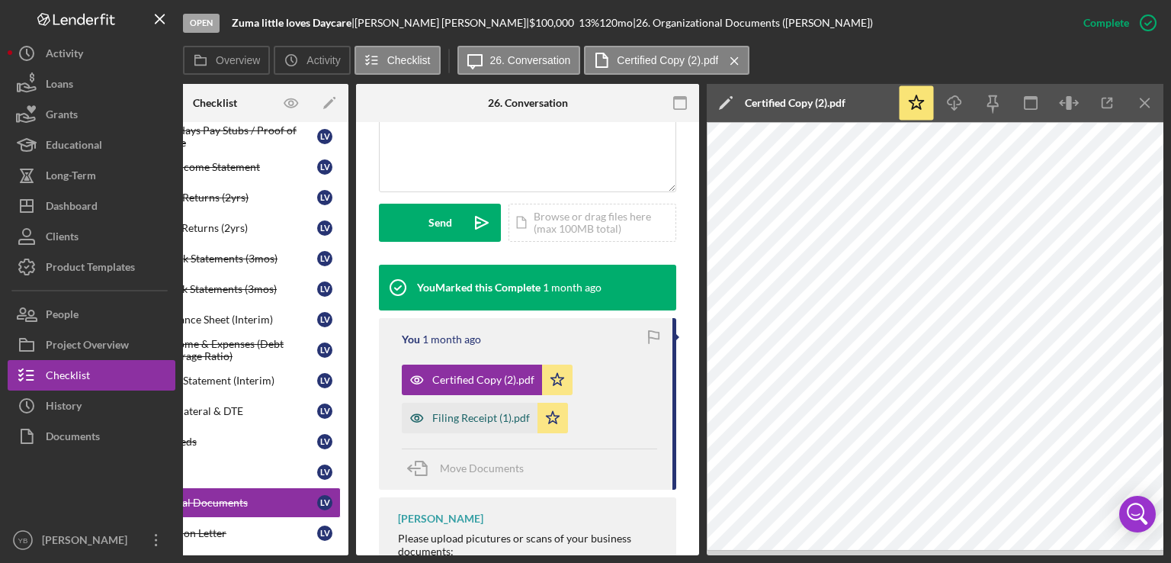
click at [483, 414] on div "Filing Receipt (1).pdf" at bounding box center [481, 418] width 98 height 12
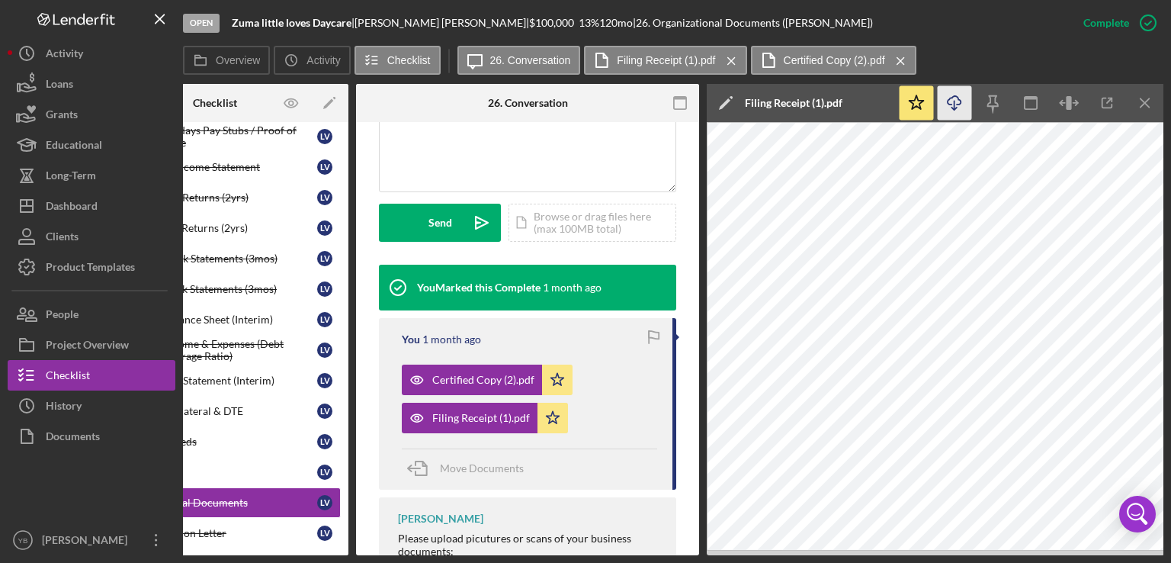
click at [952, 104] on icon "Icon/Download" at bounding box center [955, 103] width 34 height 34
click at [821, 39] on div "Open Zuma little loves Daycare | Lillian Vasquez | $100,000 $100,000 13 % 120 m…" at bounding box center [625, 23] width 885 height 46
click at [69, 86] on div "Loans" at bounding box center [59, 86] width 27 height 34
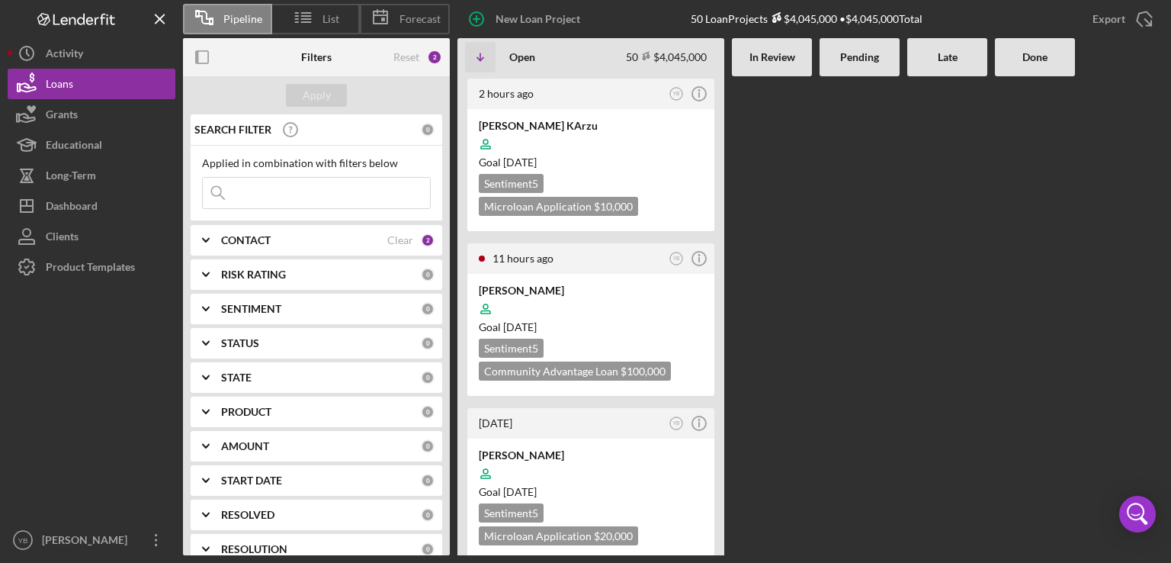
click at [184, 299] on div "SEARCH FILTER 0 Applied in combination with filters below Icon/Menu Close Icon/…" at bounding box center [316, 334] width 267 height 441
click at [229, 242] on b "CONTACT" at bounding box center [246, 240] width 50 height 12
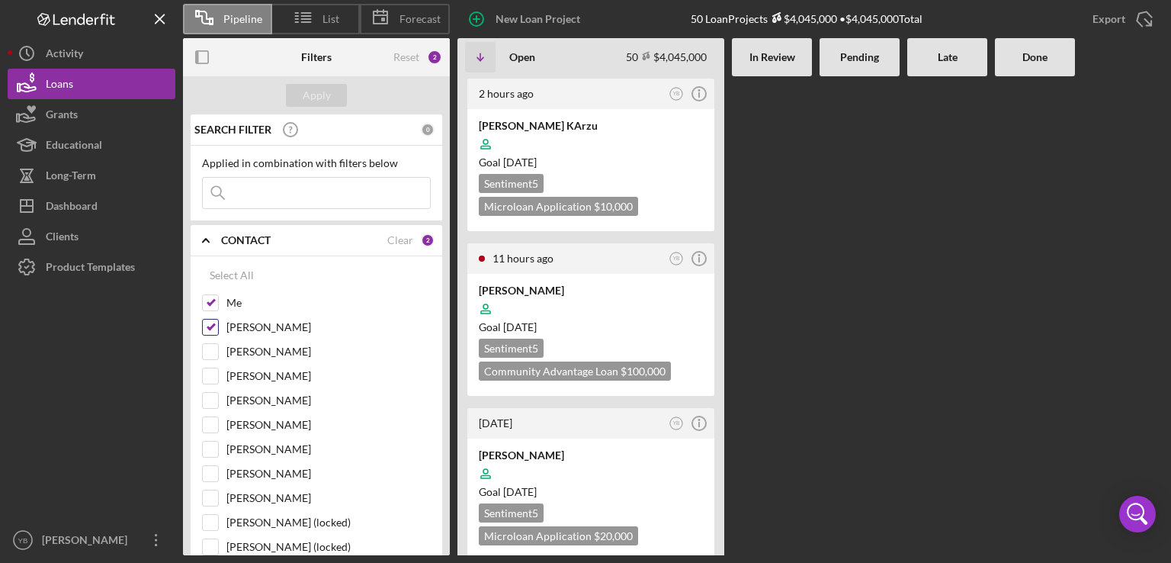
click at [210, 327] on input "Dale Owen" at bounding box center [210, 326] width 15 height 15
checkbox input "false"
click at [309, 100] on div "Apply" at bounding box center [317, 95] width 28 height 23
click at [856, 245] on div at bounding box center [860, 315] width 80 height 479
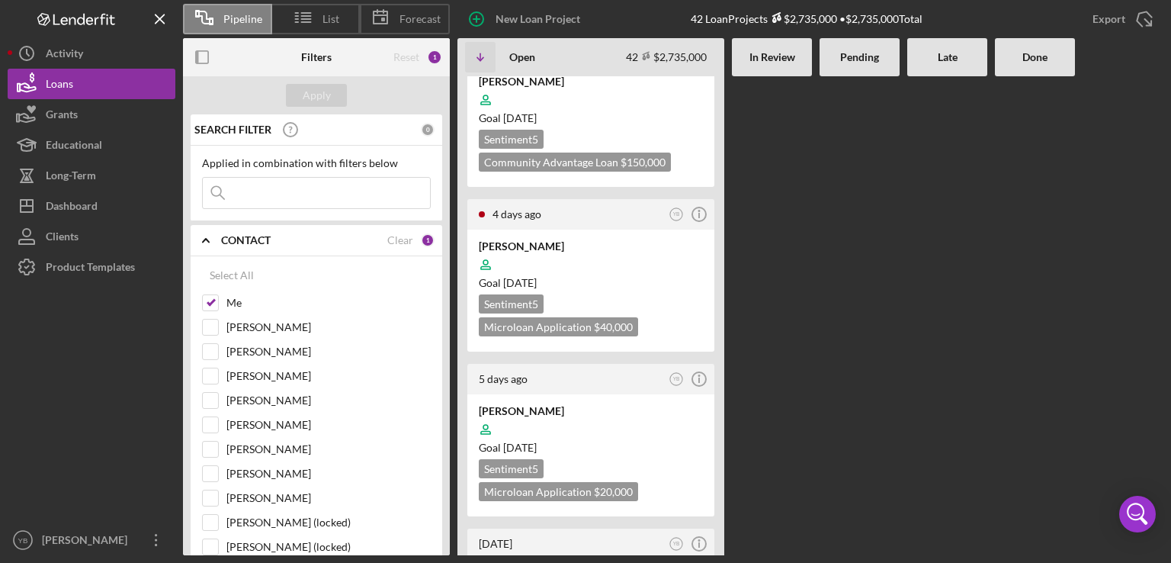
scroll to position [732, 0]
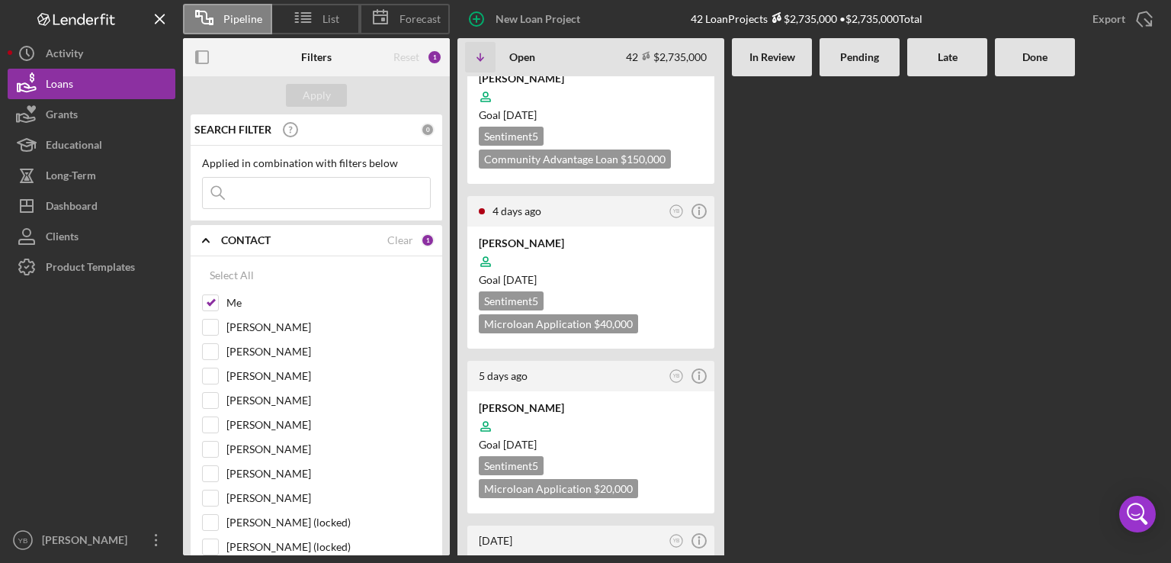
click at [891, 229] on div "2 hours ago YB Icon/Info Keyla KArzu Goal 2 months from now Sentiment 5 Microlo…" at bounding box center [810, 315] width 706 height 479
click at [638, 412] on div at bounding box center [591, 426] width 224 height 29
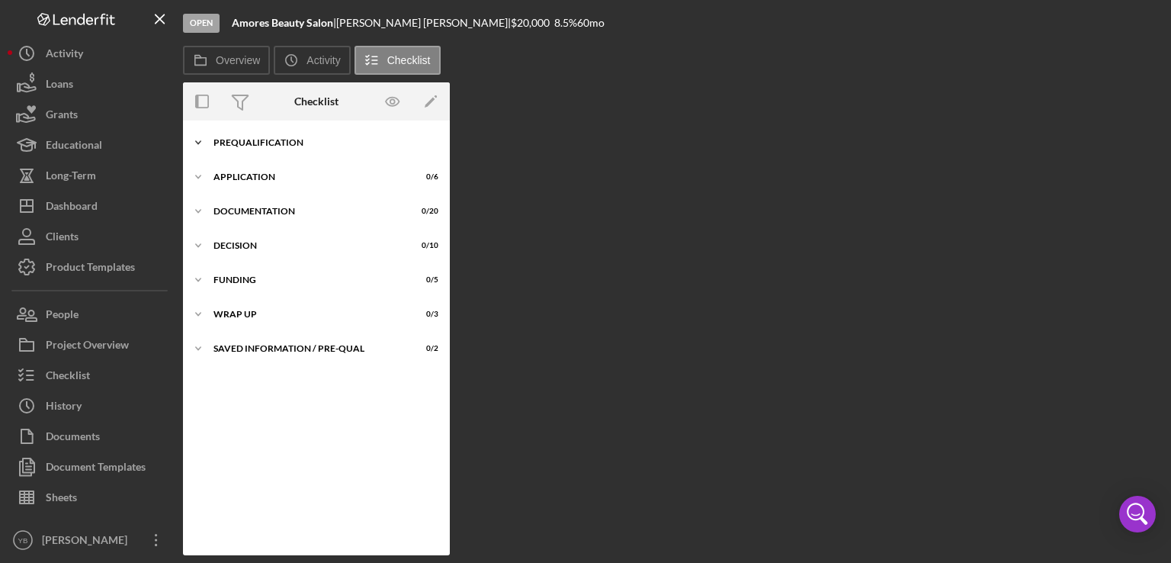
click at [277, 146] on div "Prequalification" at bounding box center [321, 142] width 217 height 9
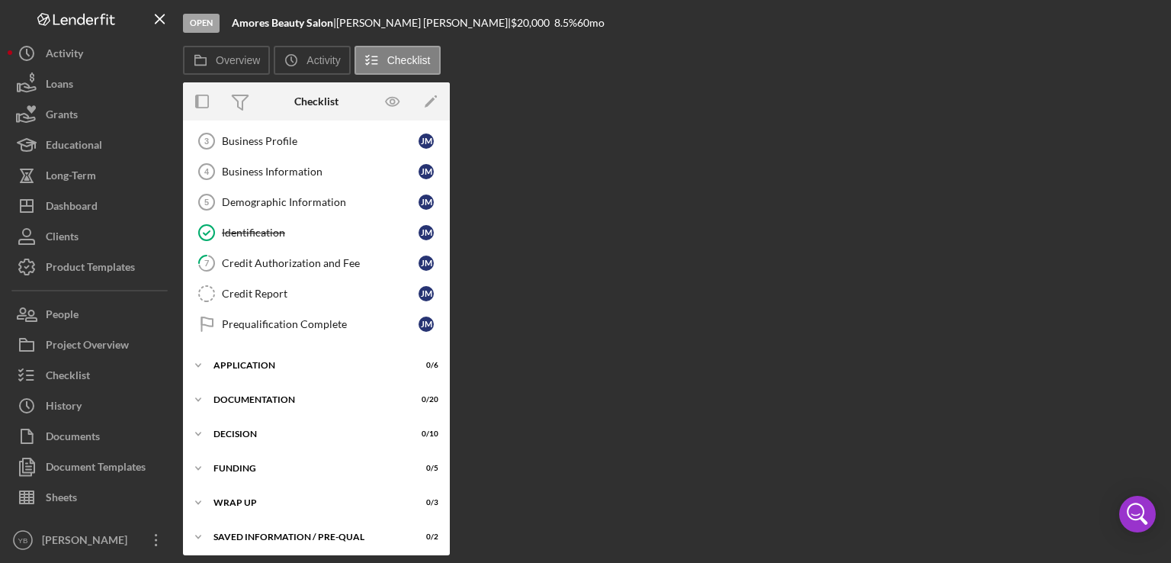
scroll to position [97, 0]
click at [268, 393] on div "Documentation" at bounding box center [321, 397] width 217 height 9
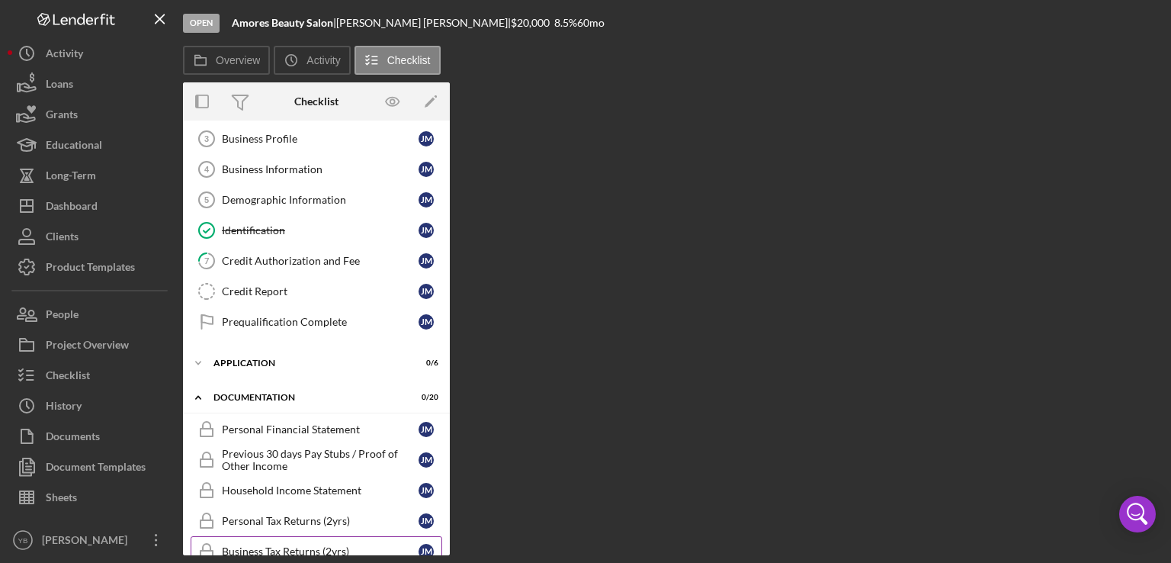
click at [289, 545] on div "Business Tax Returns (2yrs)" at bounding box center [320, 551] width 197 height 12
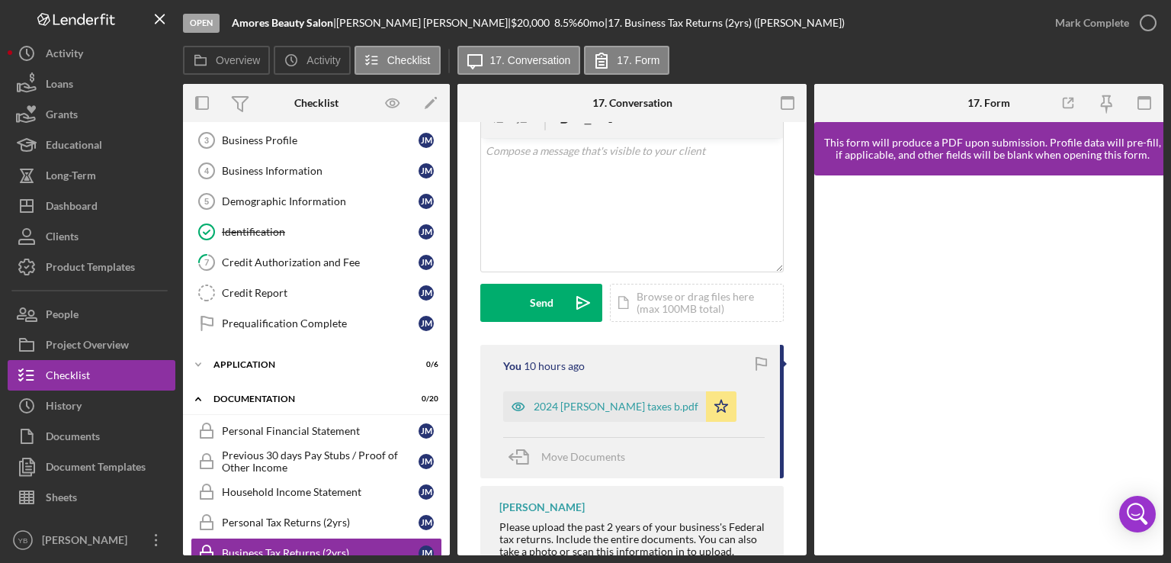
scroll to position [310, 0]
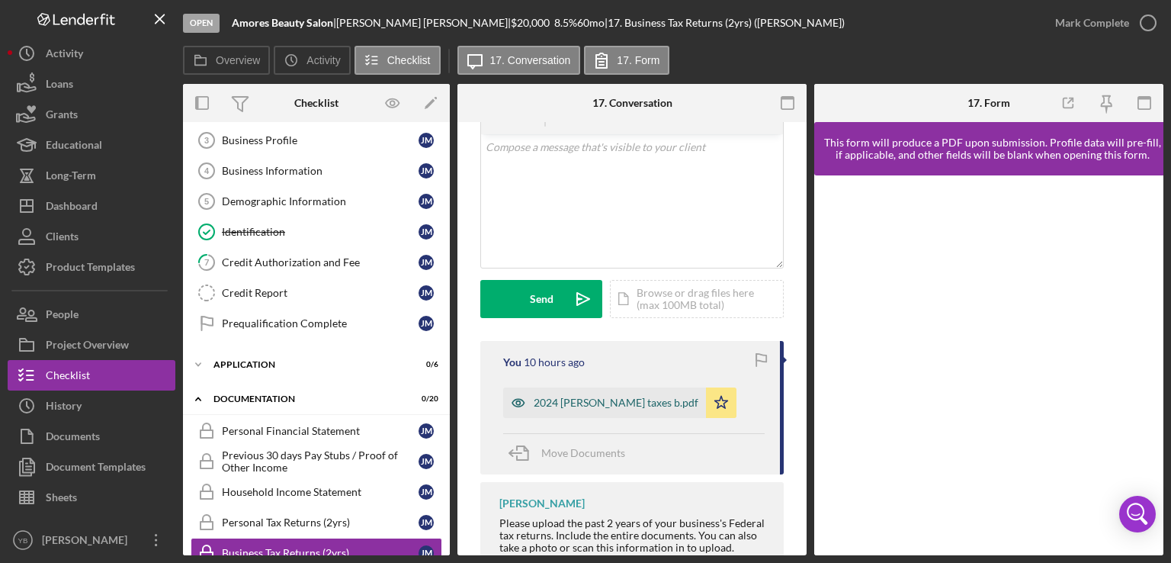
click at [599, 400] on div "2024 juana taxes b.pdf" at bounding box center [616, 402] width 165 height 12
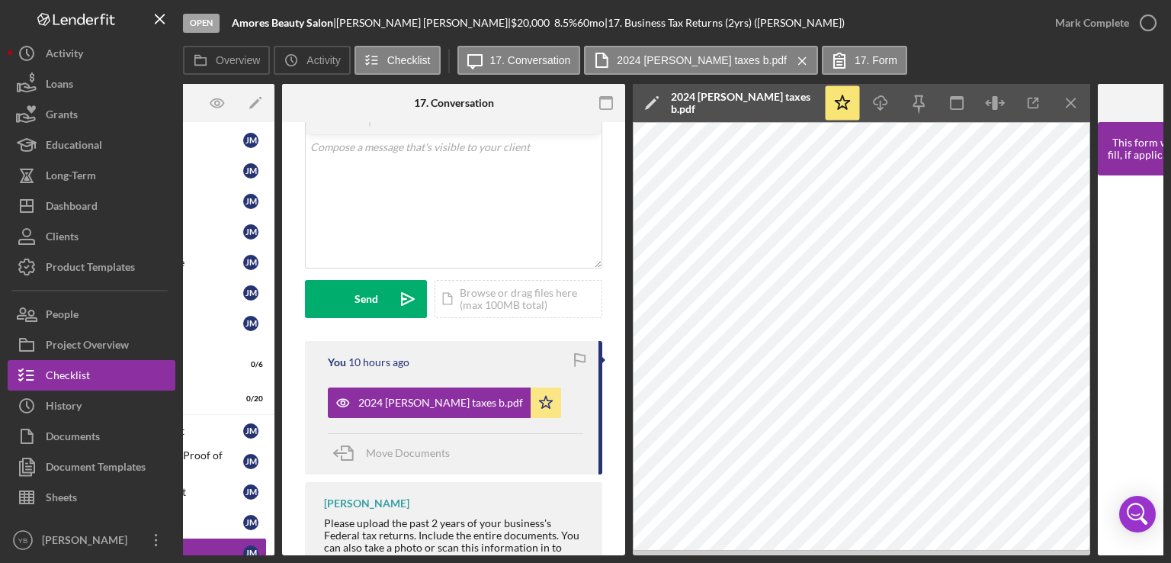
scroll to position [0, 232]
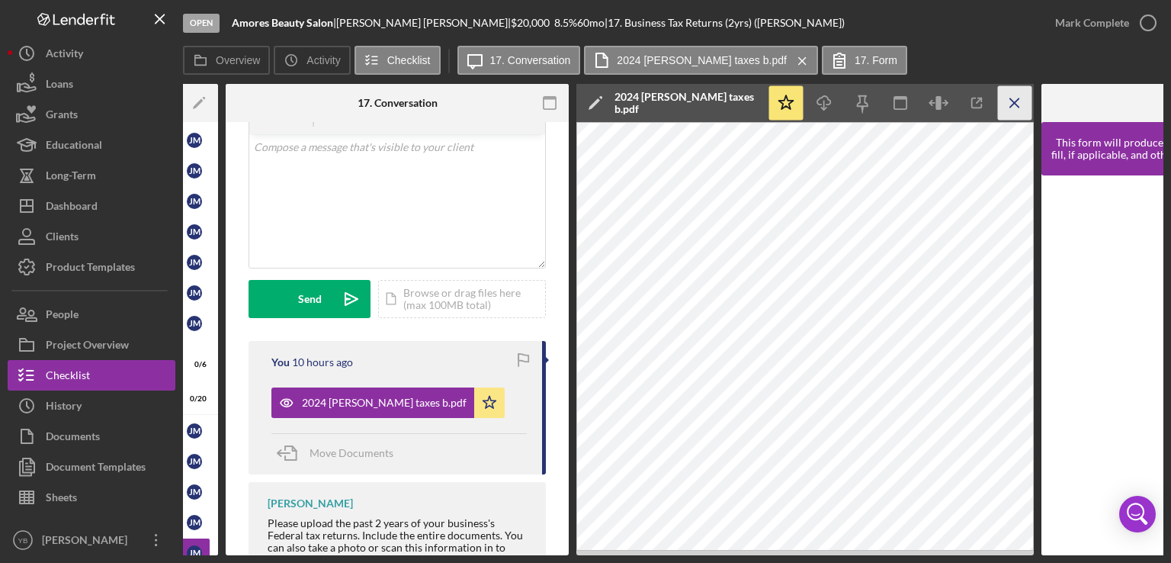
click at [1016, 101] on line "button" at bounding box center [1014, 102] width 8 height 8
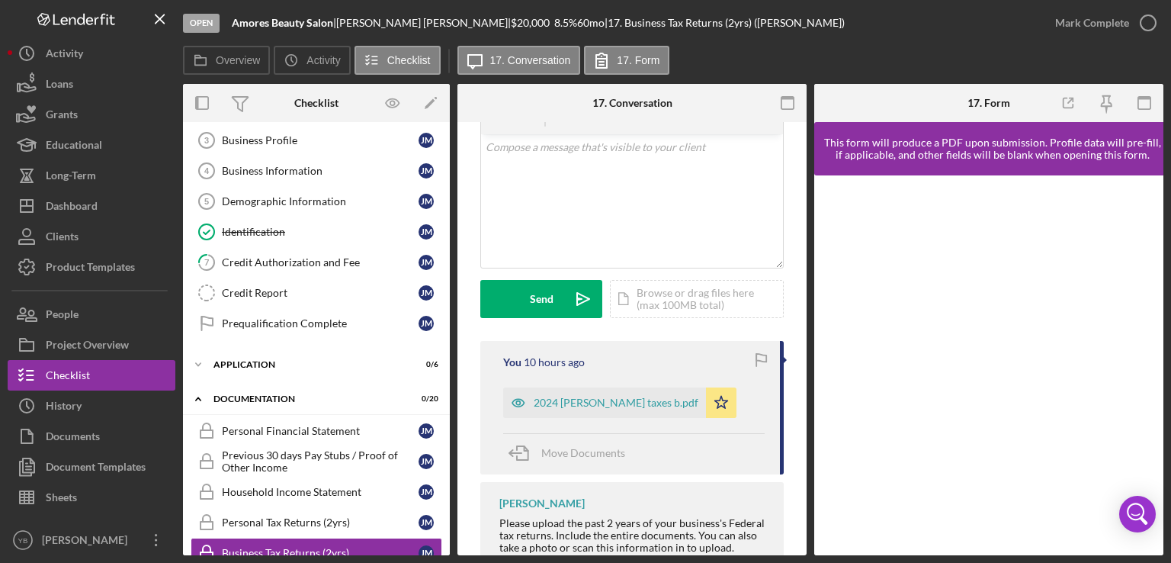
scroll to position [0, 0]
